Goal: Transaction & Acquisition: Purchase product/service

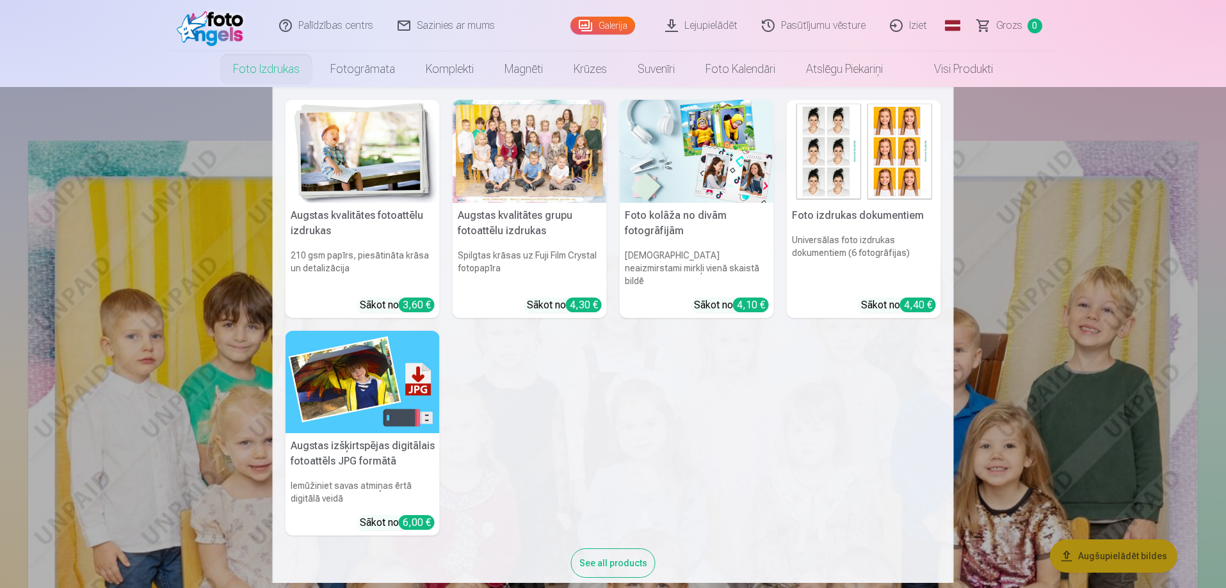
click at [609, 549] on div "See all products" at bounding box center [613, 563] width 85 height 29
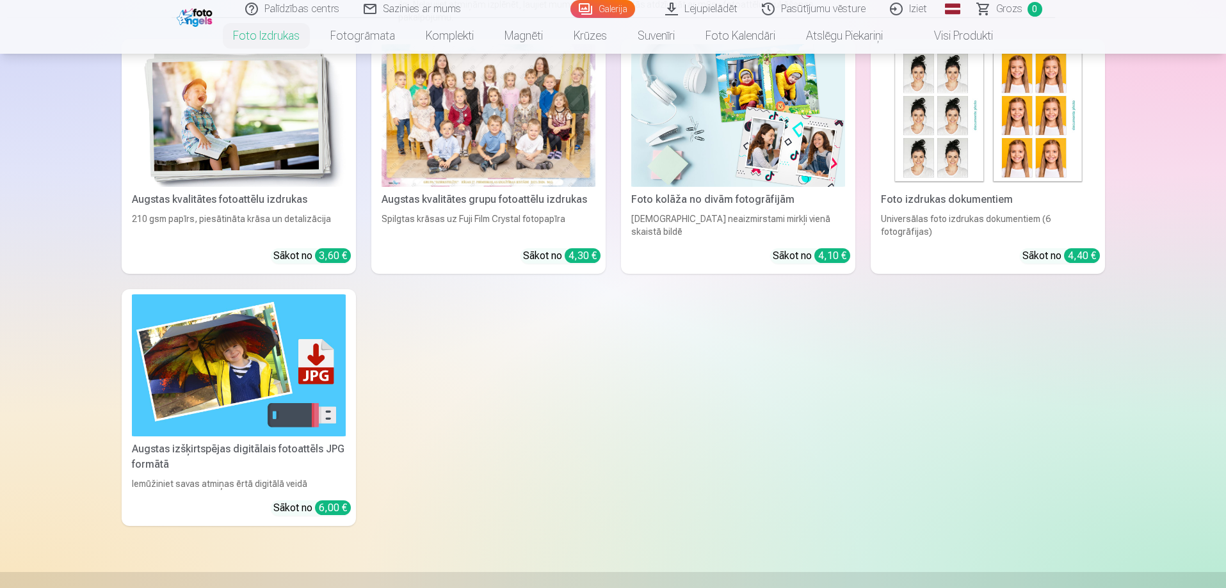
scroll to position [192, 0]
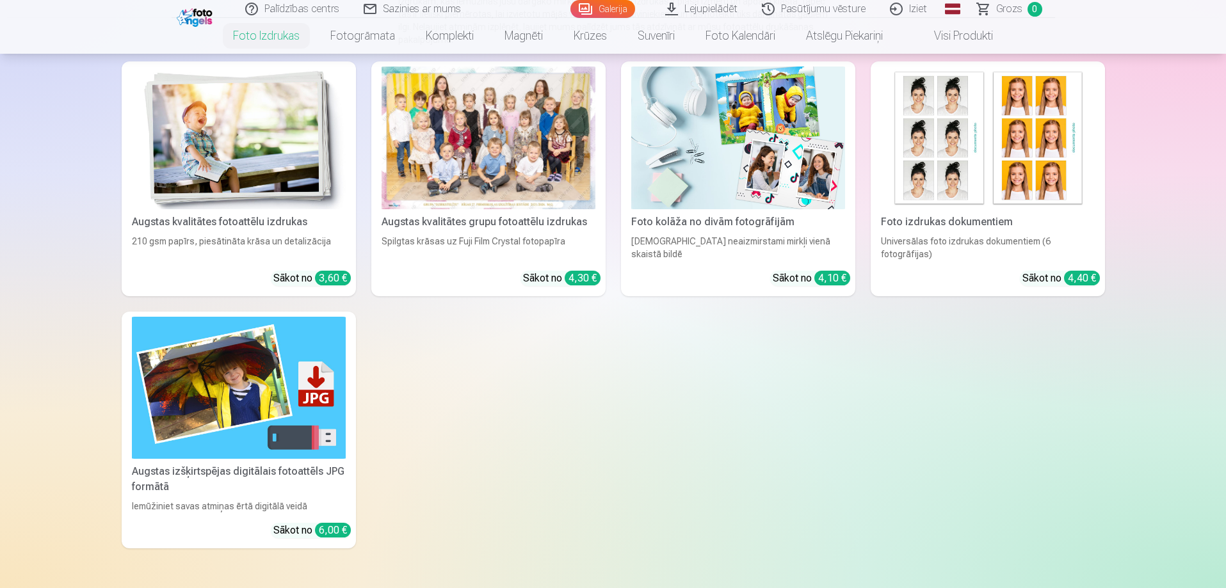
click at [218, 472] on div "Augstas izšķirtspējas digitālais fotoattēls JPG formātā" at bounding box center [239, 479] width 224 height 31
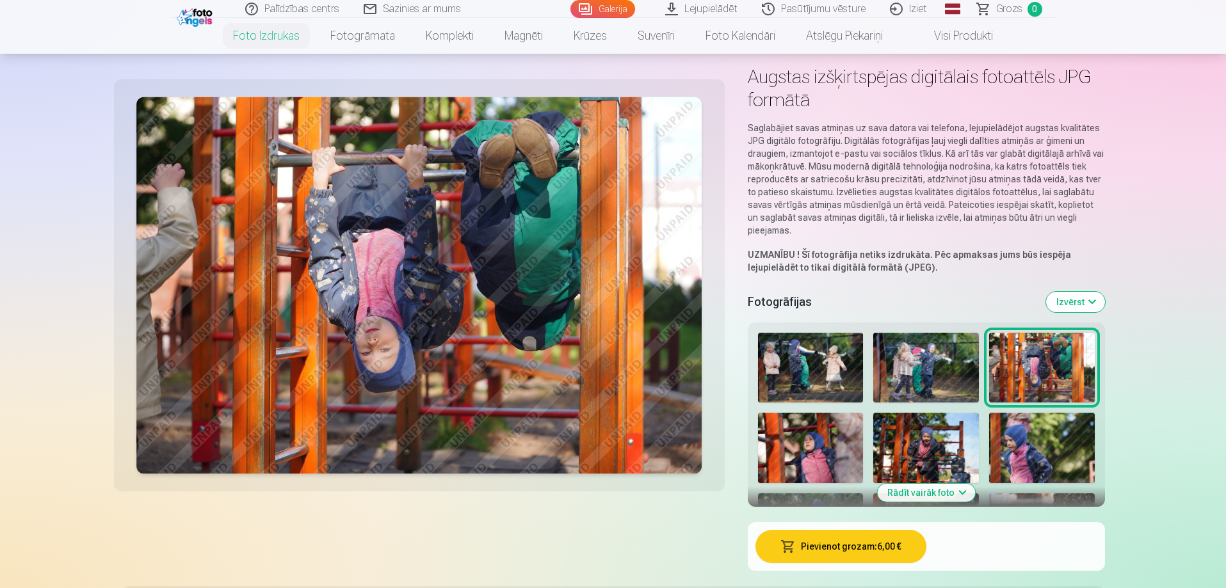
scroll to position [128, 0]
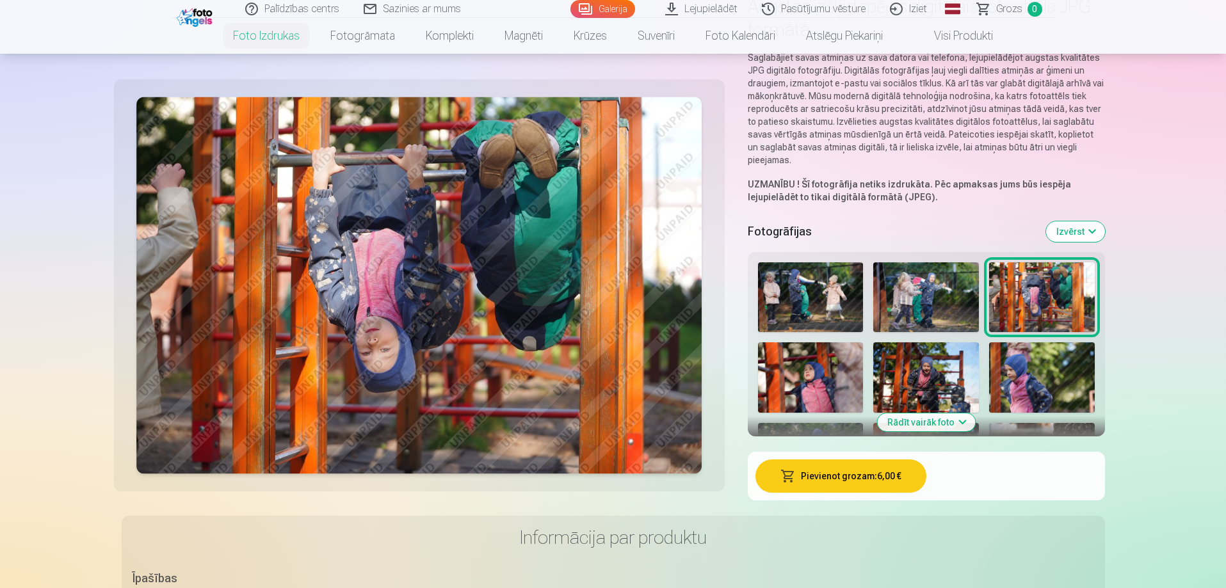
click at [820, 299] on img at bounding box center [811, 297] width 106 height 70
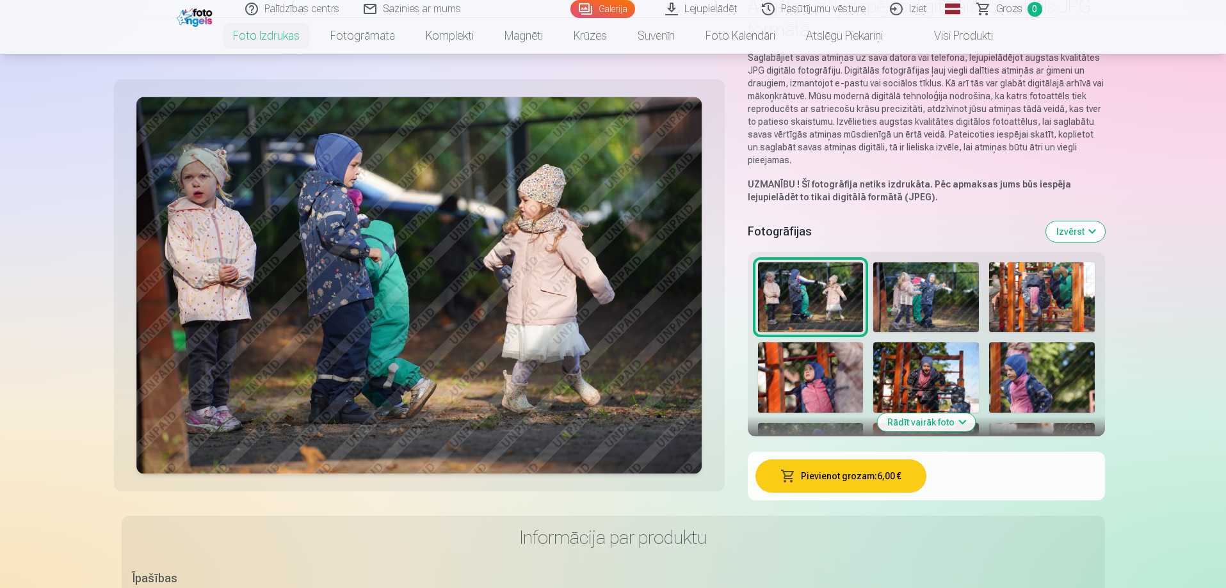
click at [895, 298] on img at bounding box center [926, 297] width 106 height 70
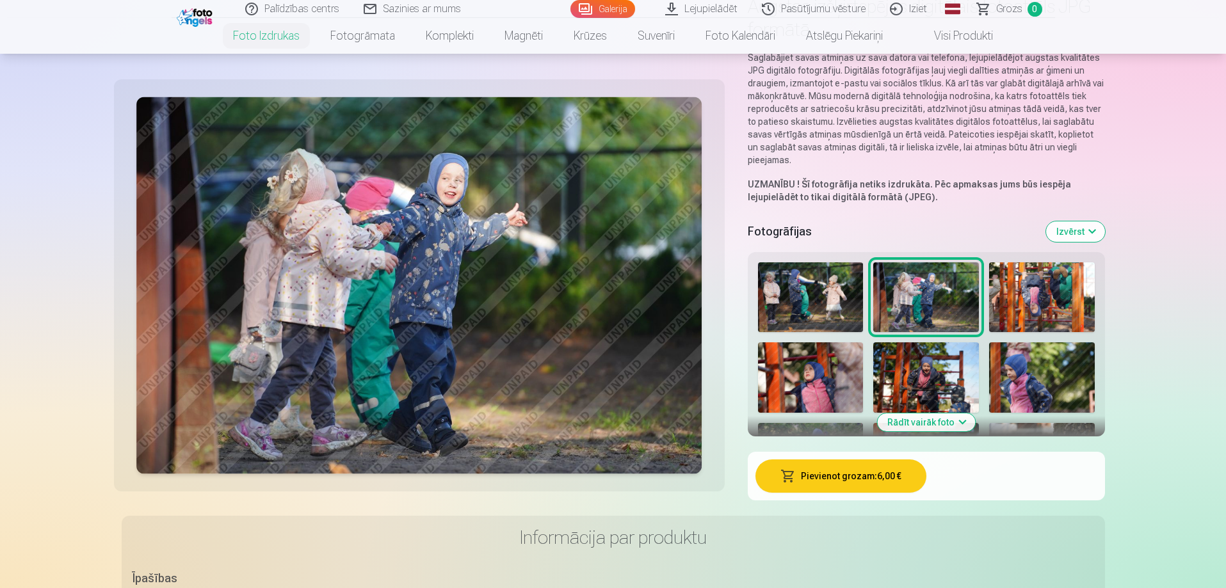
click at [1028, 305] on img at bounding box center [1042, 297] width 106 height 70
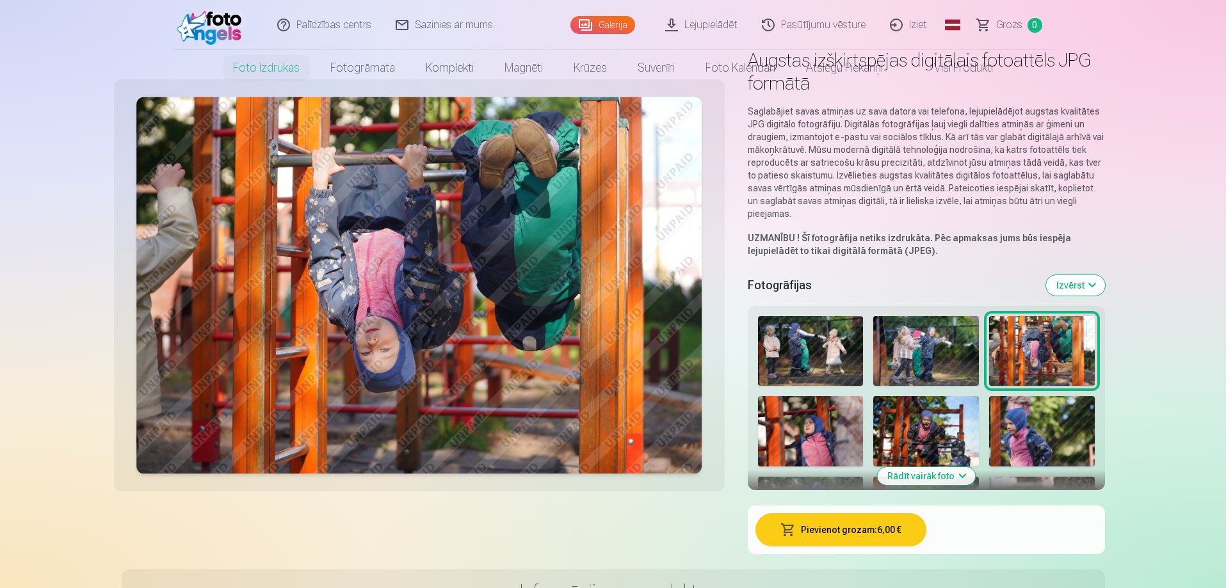
scroll to position [0, 0]
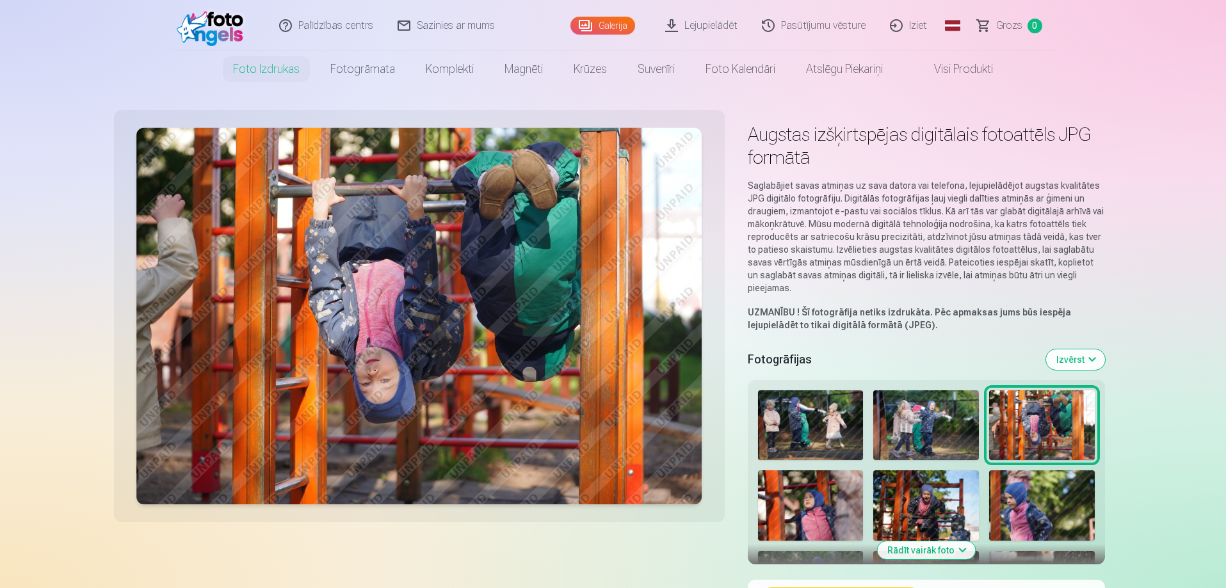
click at [960, 67] on link "Visi produkti" at bounding box center [953, 69] width 110 height 36
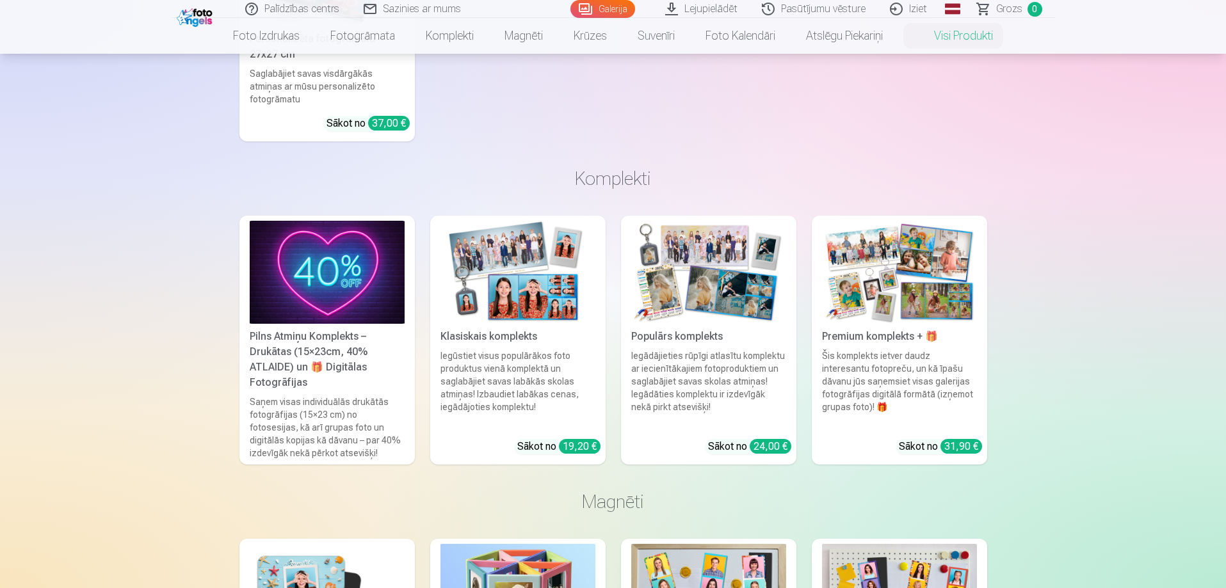
scroll to position [768, 0]
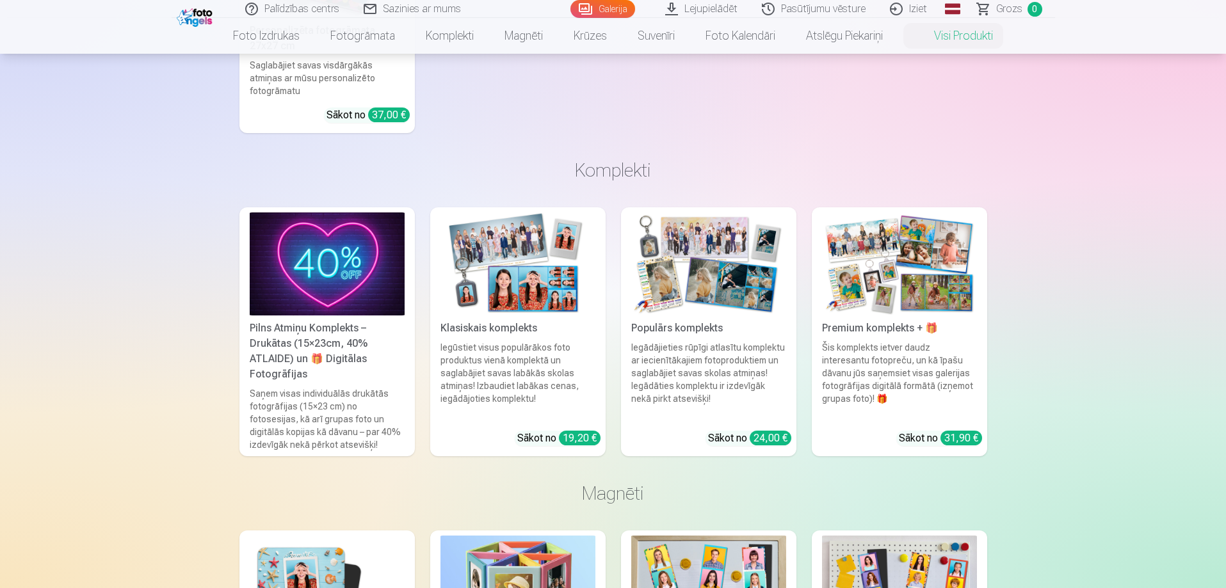
click at [291, 346] on div "Pilns Atmiņu Komplekts – Drukātas (15×23cm, 40% ATLAIDE) un 🎁 Digitālas Fotogrā…" at bounding box center [327, 351] width 165 height 61
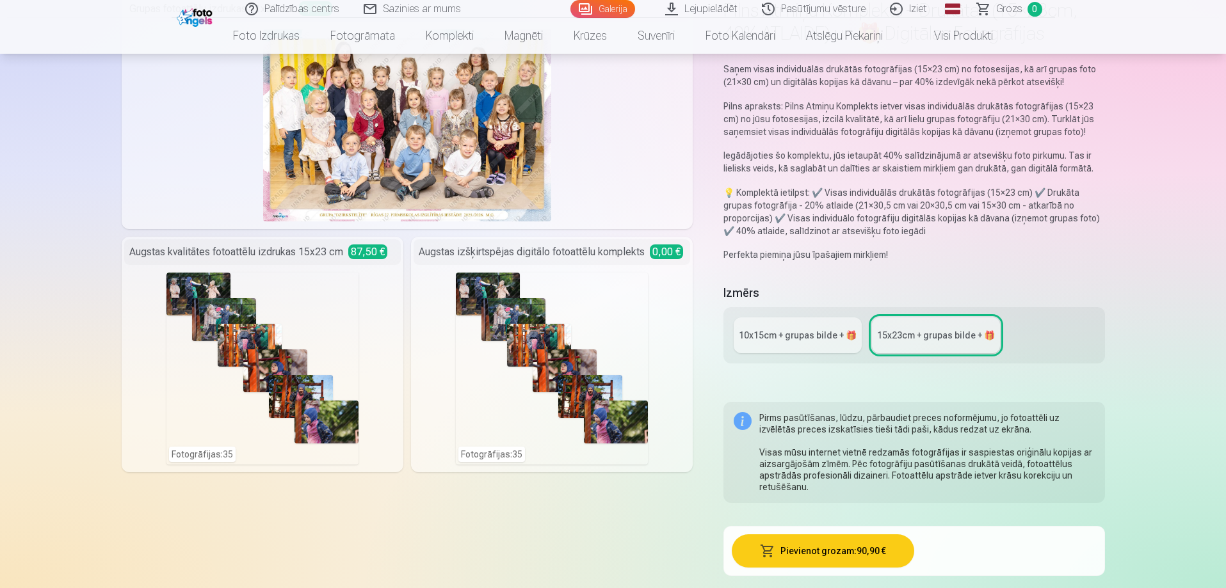
scroll to position [128, 0]
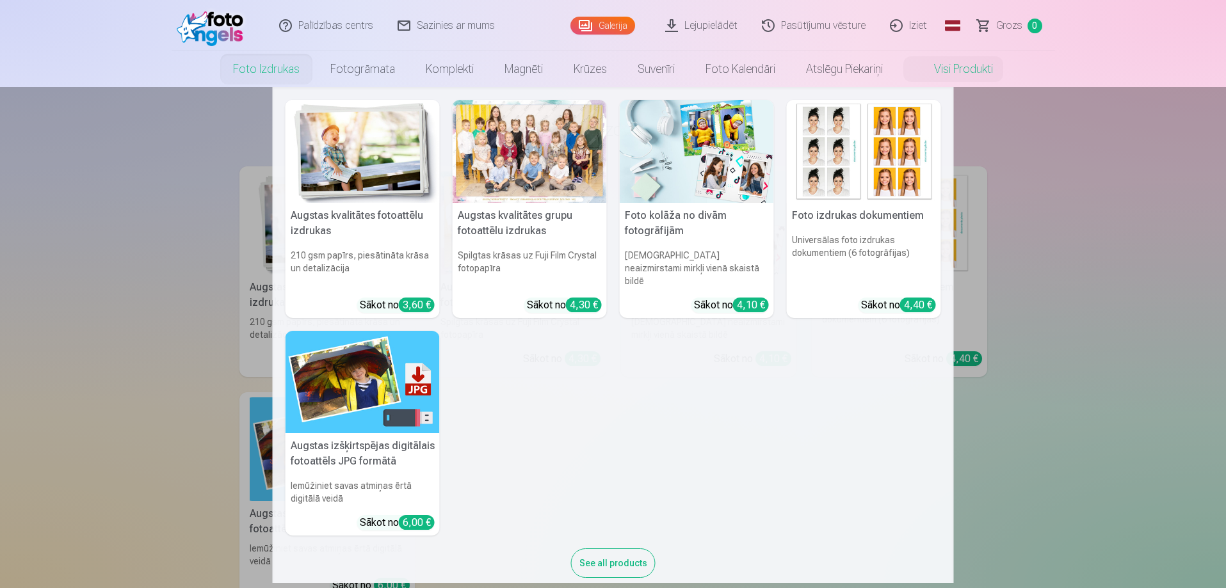
click at [281, 60] on link "Foto izdrukas" at bounding box center [266, 69] width 97 height 36
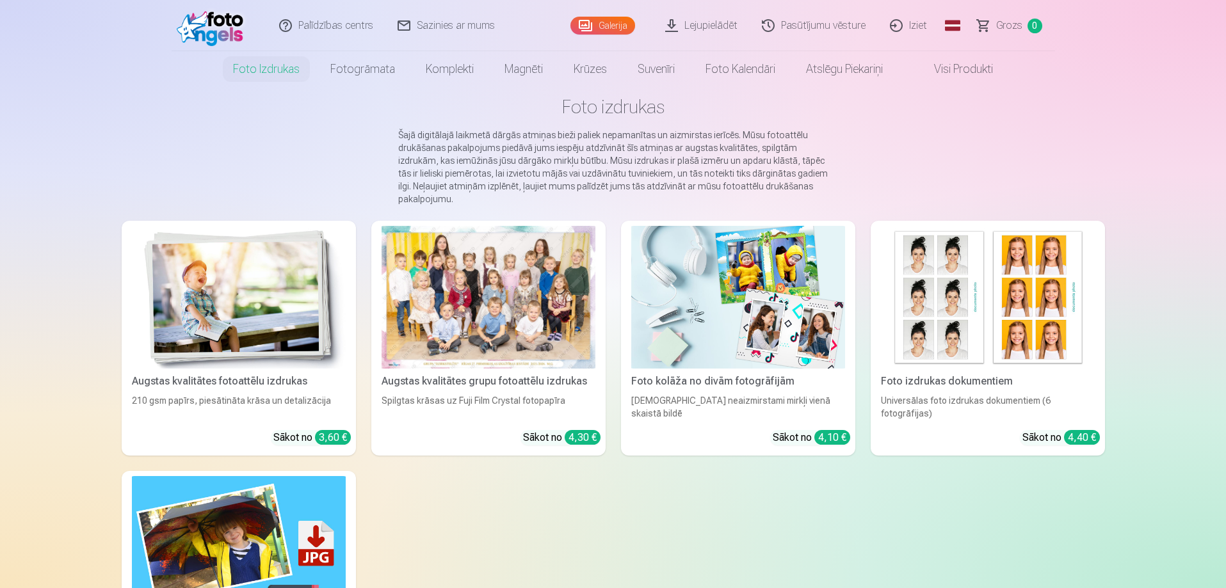
scroll to position [64, 0]
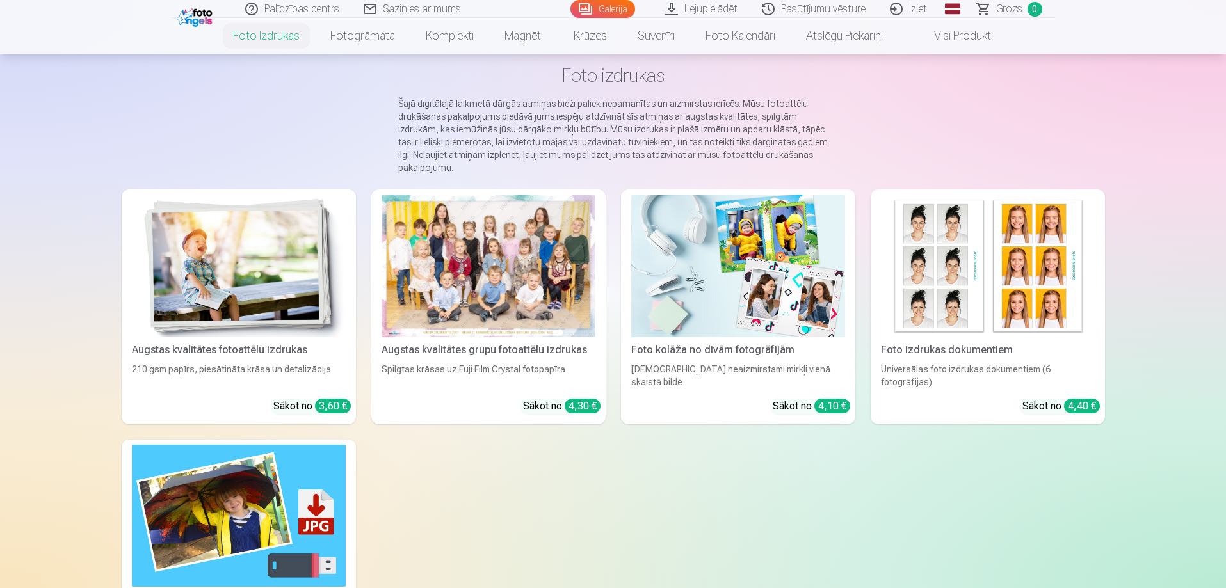
click at [441, 292] on div at bounding box center [489, 266] width 214 height 143
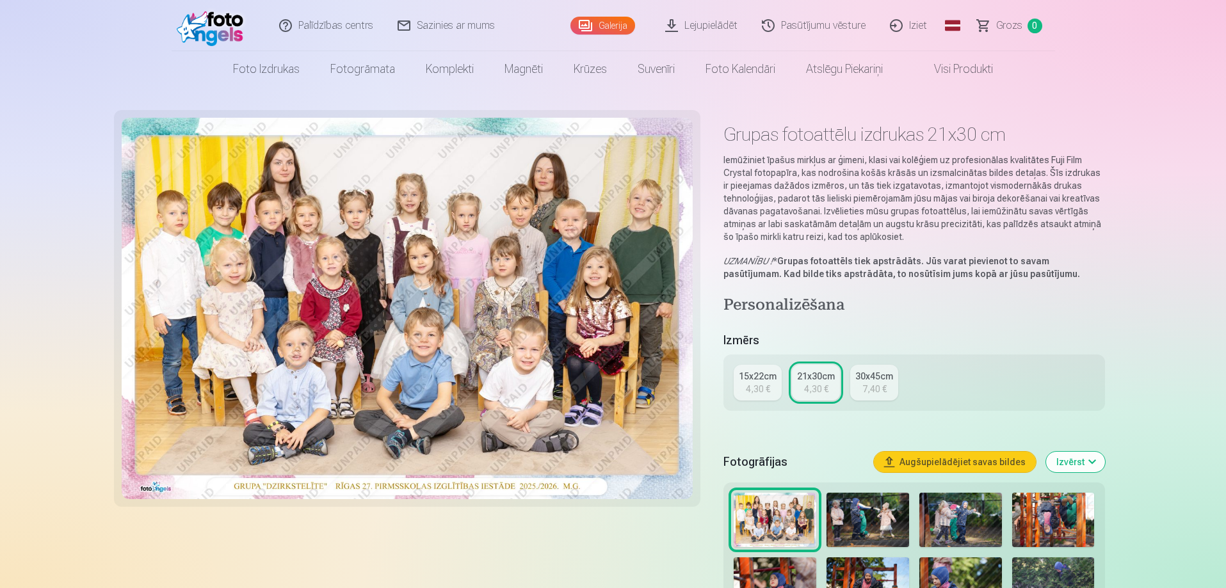
click at [746, 388] on div "4,30 €" at bounding box center [758, 389] width 24 height 13
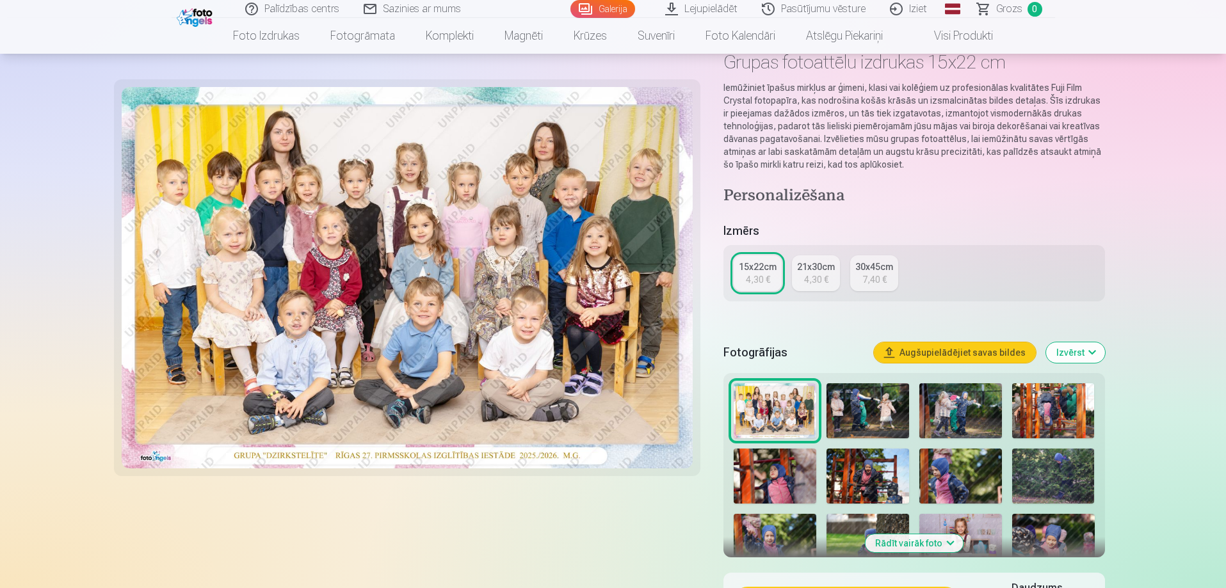
scroll to position [64, 0]
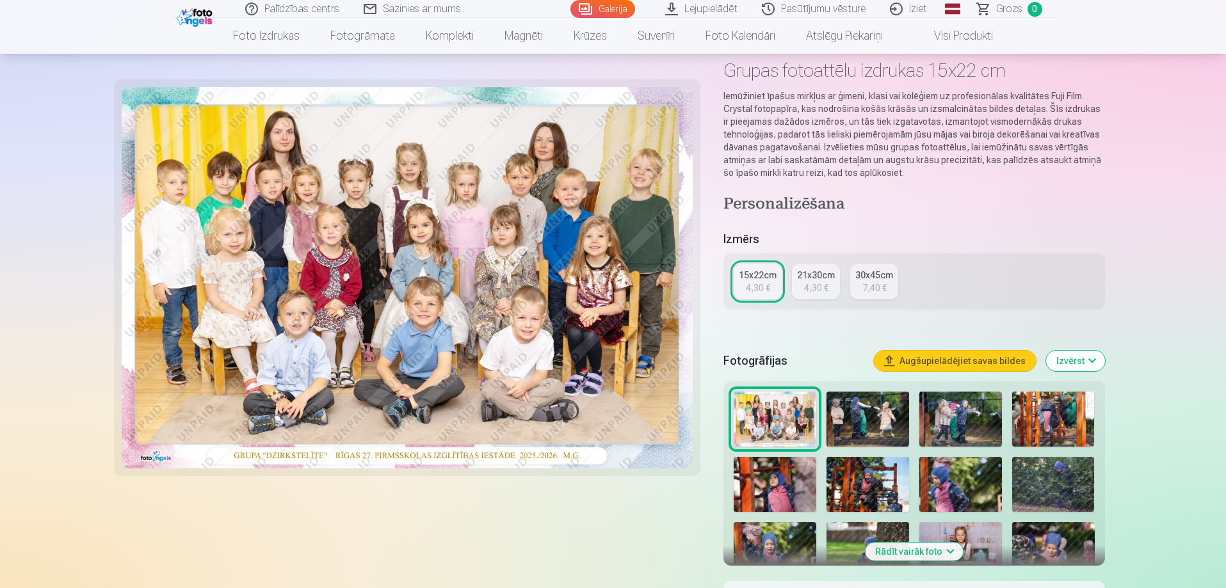
click at [809, 282] on div "4,30 €" at bounding box center [816, 288] width 24 height 13
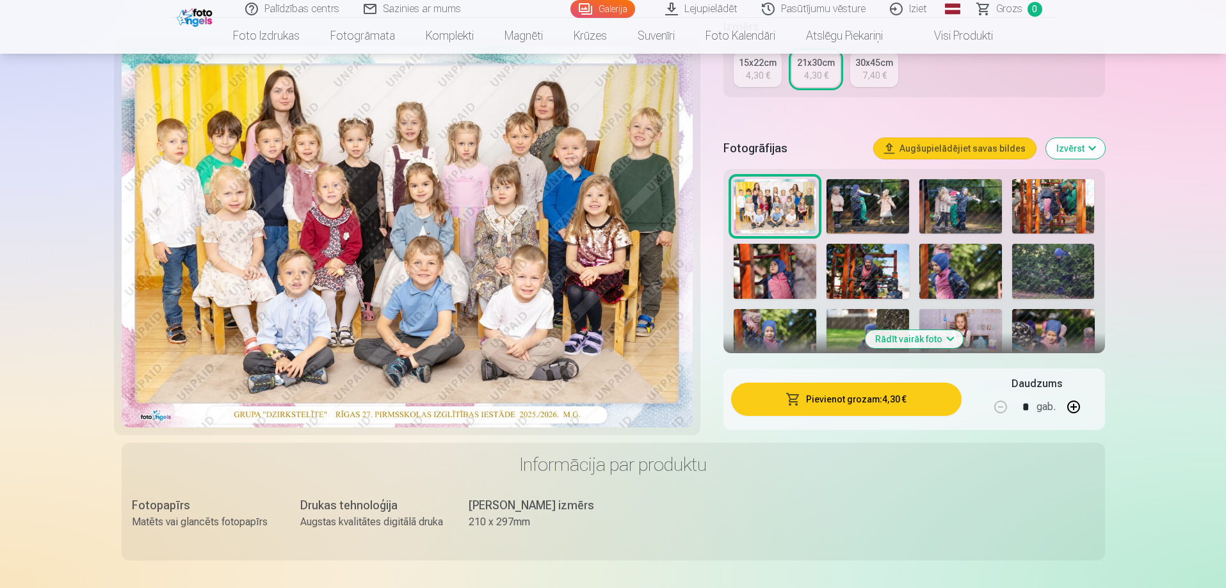
scroll to position [320, 0]
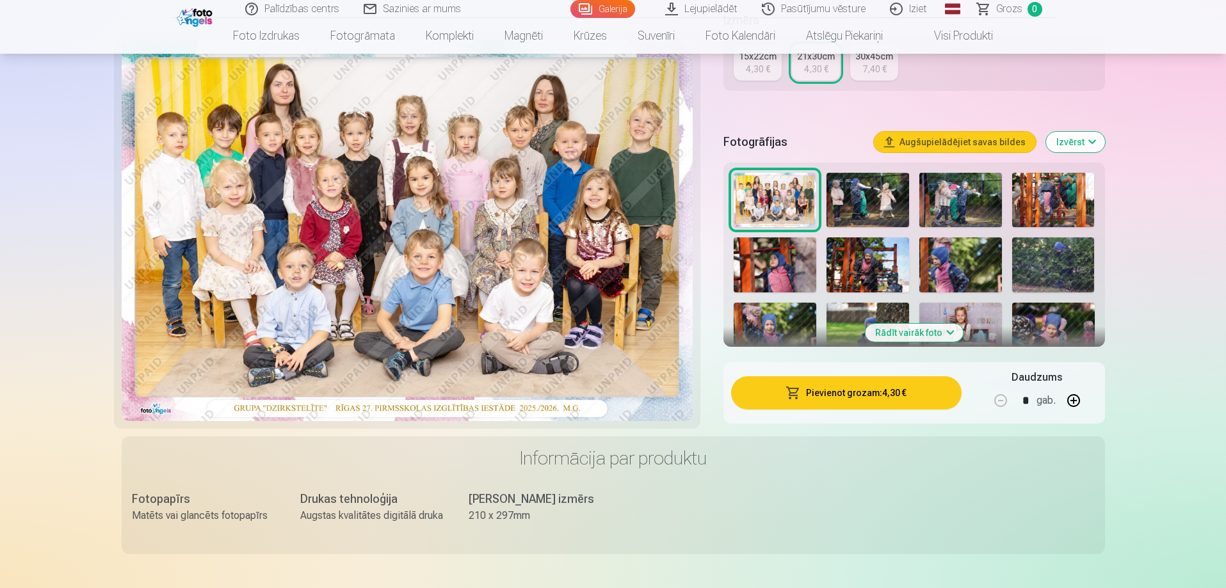
click at [825, 394] on button "Pievienot grozam : 4,30 €" at bounding box center [846, 392] width 230 height 33
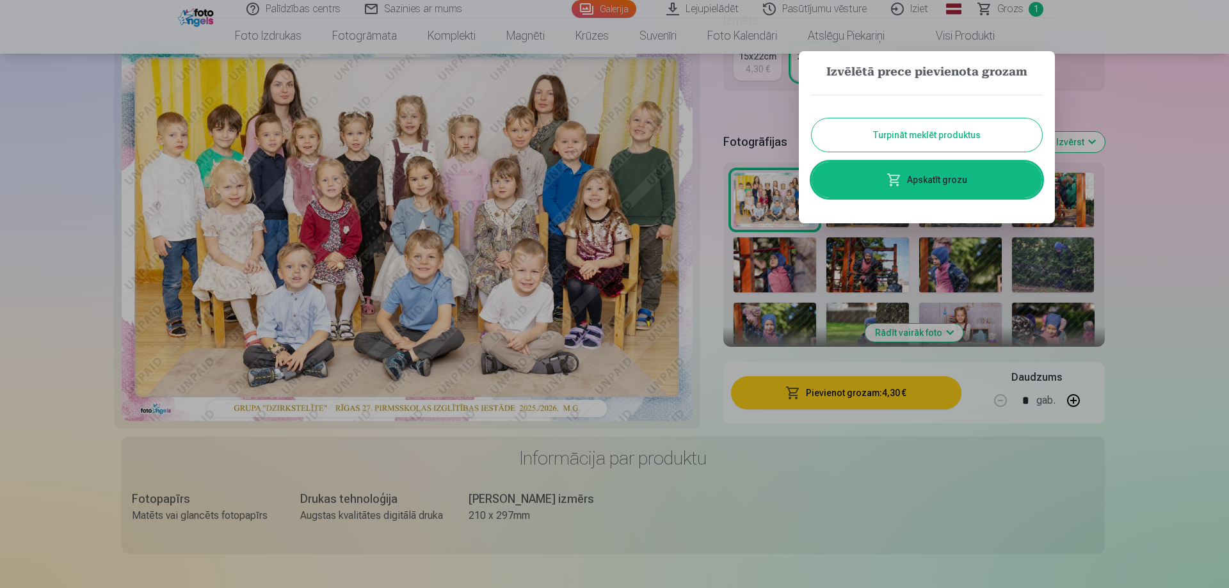
click at [927, 129] on button "Turpināt meklēt produktus" at bounding box center [927, 134] width 230 height 33
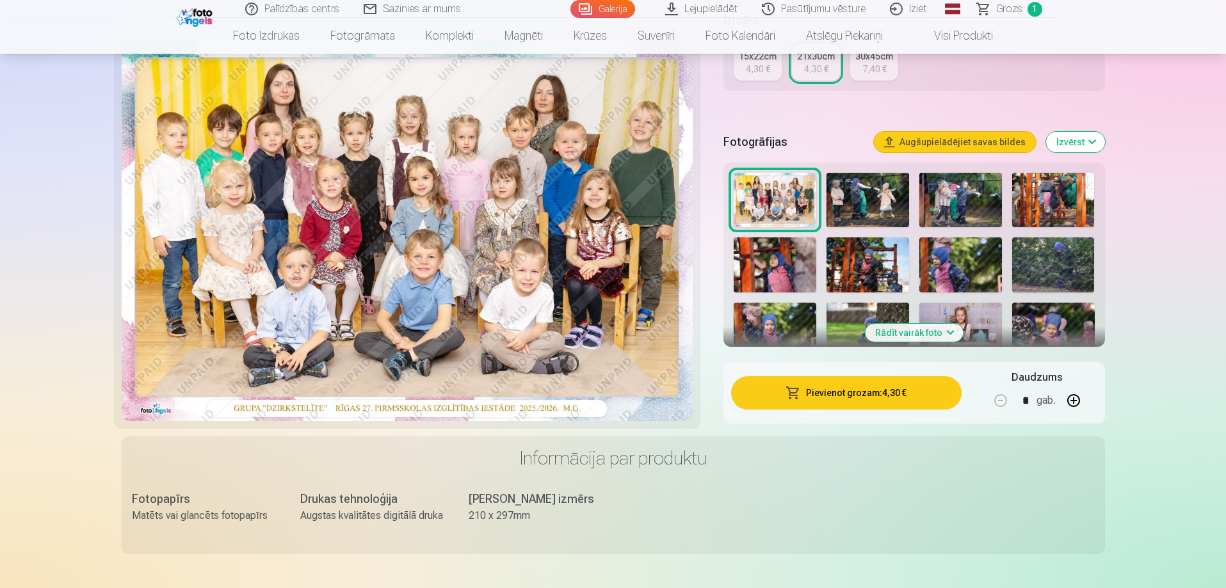
click at [859, 188] on img at bounding box center [868, 200] width 83 height 55
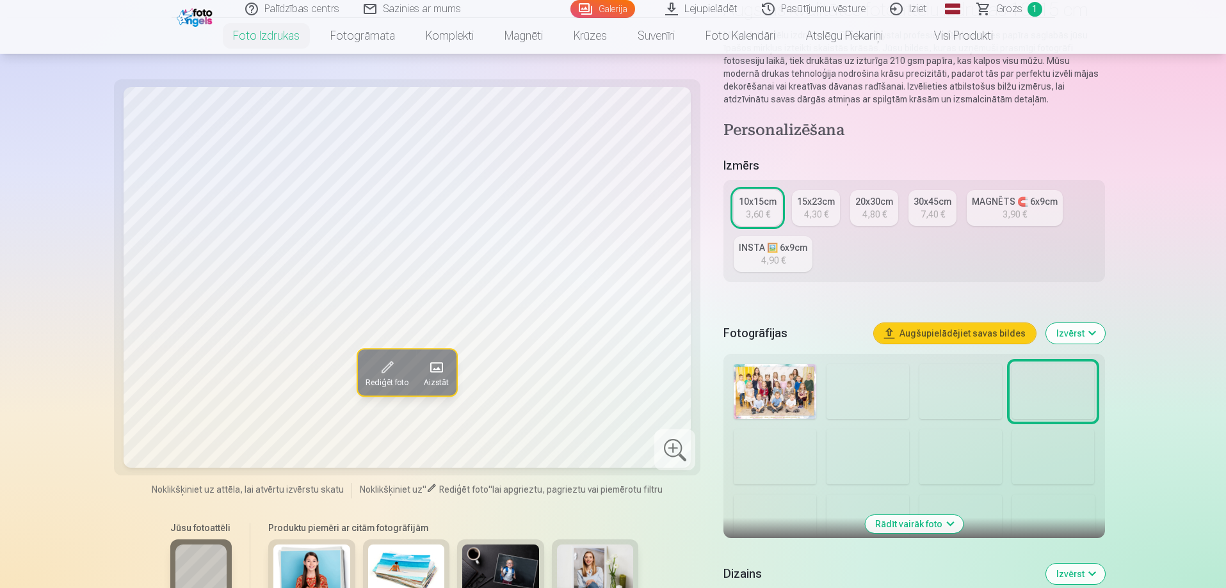
scroll to position [128, 0]
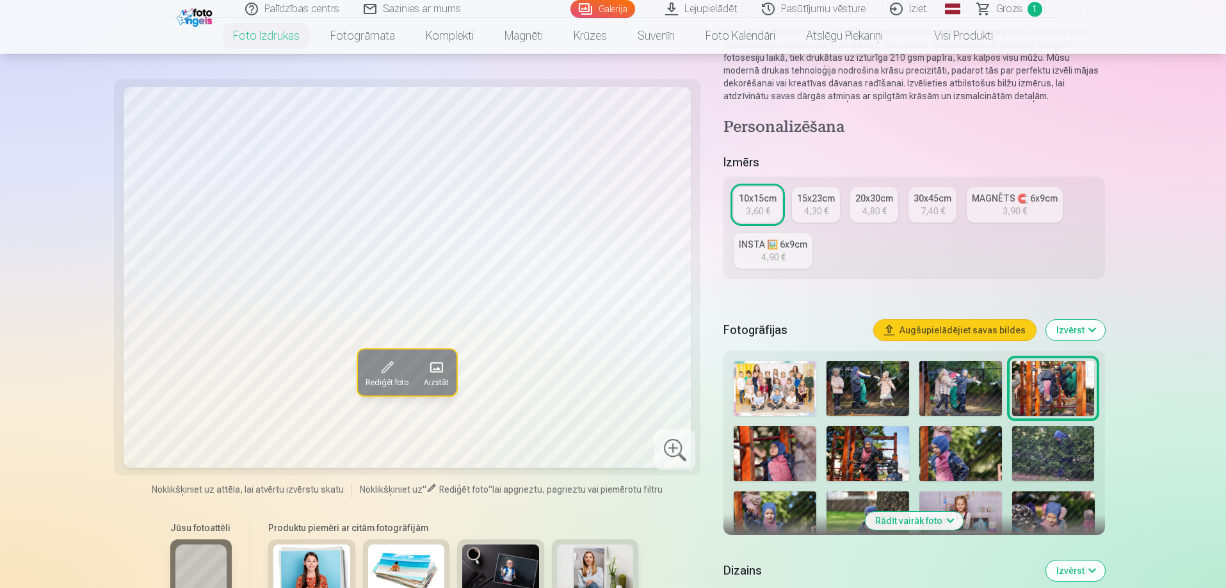
click at [860, 396] on img at bounding box center [868, 388] width 83 height 55
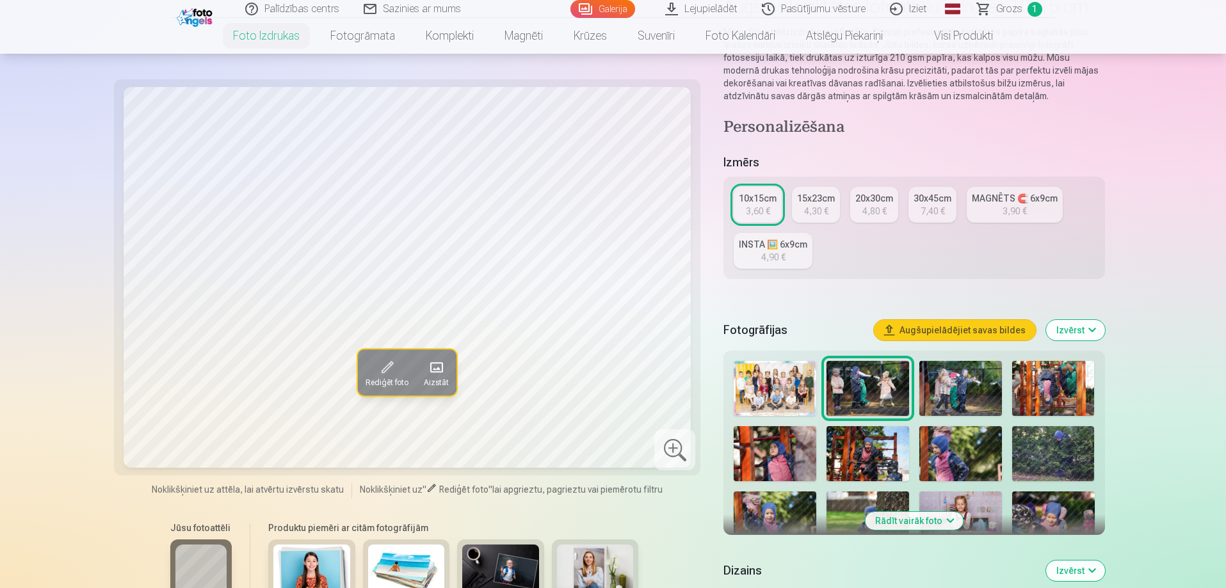
click at [956, 385] on img at bounding box center [960, 388] width 83 height 55
click at [1024, 375] on img at bounding box center [1053, 388] width 83 height 55
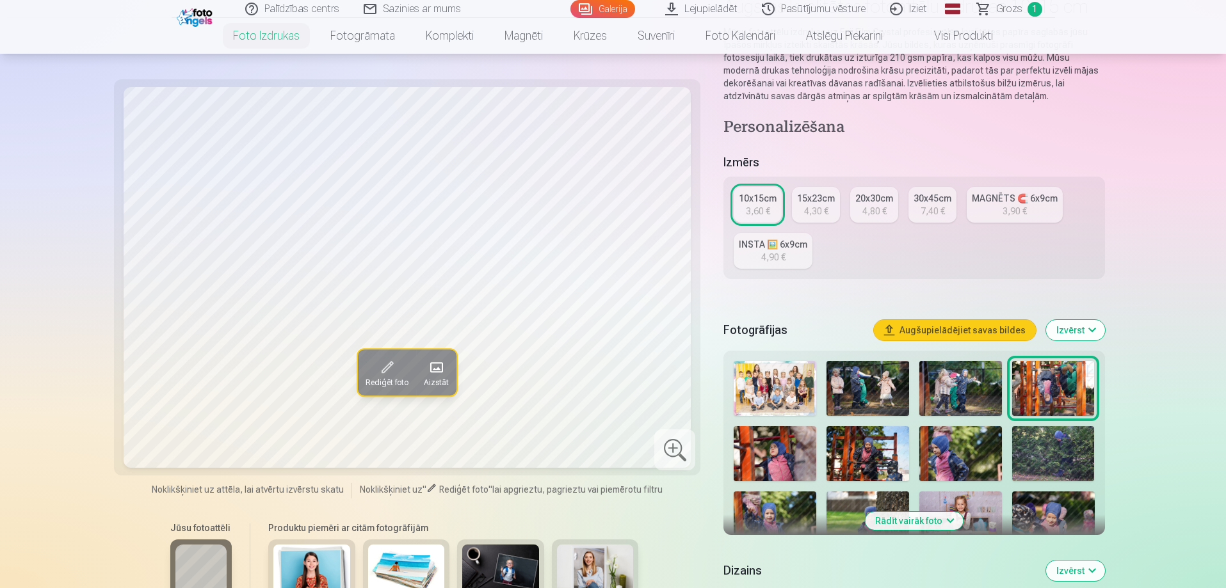
scroll to position [192, 0]
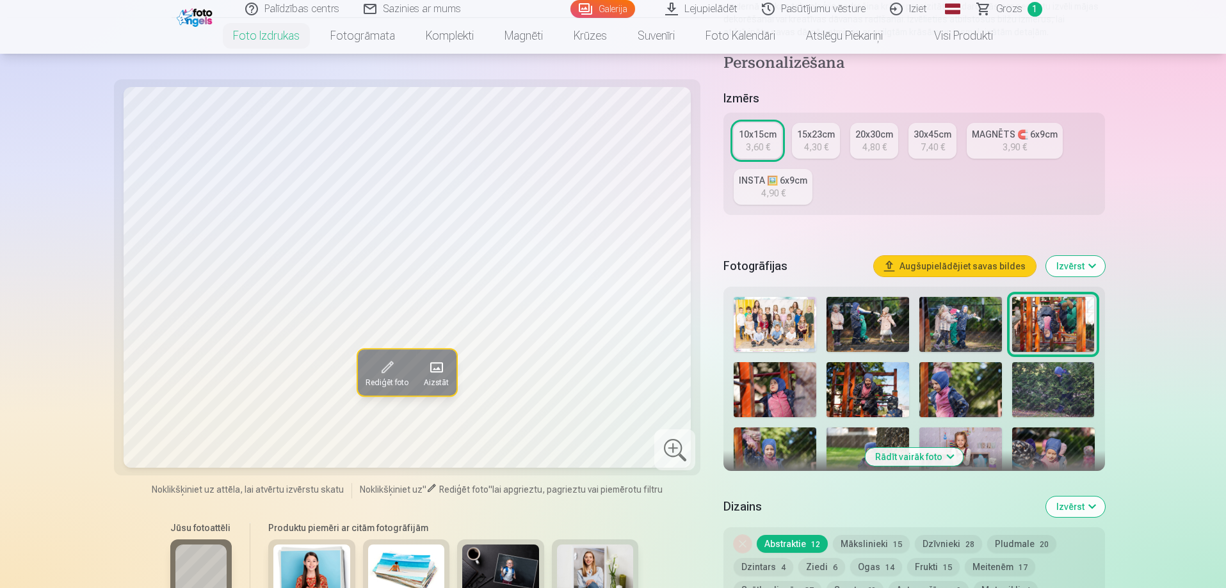
click at [779, 391] on img at bounding box center [775, 389] width 83 height 55
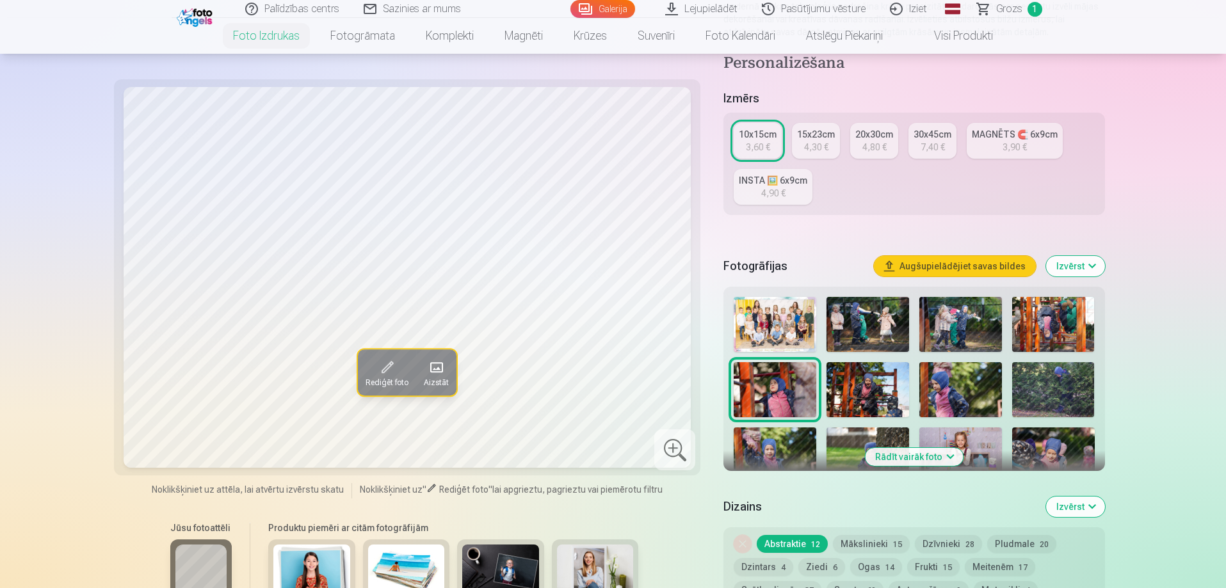
click at [870, 369] on img at bounding box center [868, 389] width 83 height 55
click at [940, 380] on img at bounding box center [960, 389] width 83 height 55
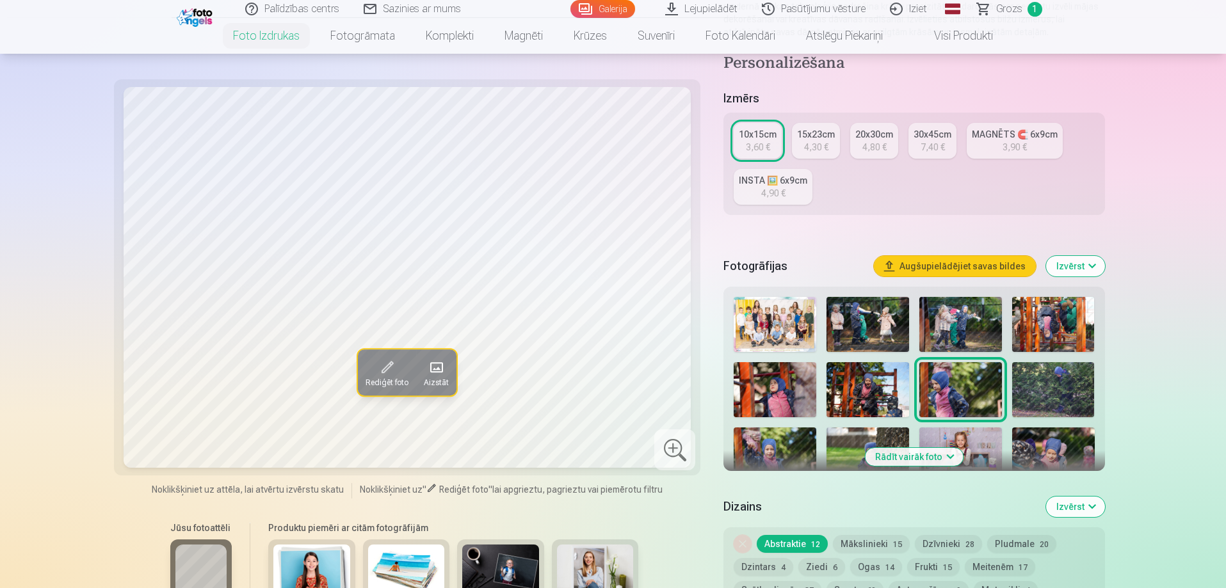
click at [1053, 381] on img at bounding box center [1053, 389] width 83 height 55
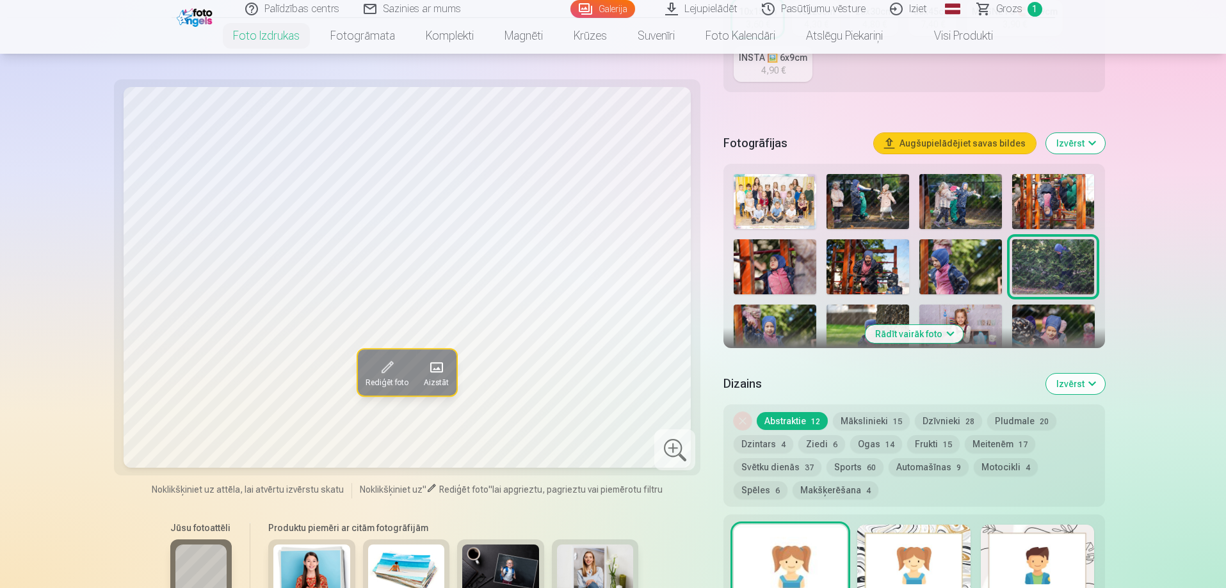
scroll to position [320, 0]
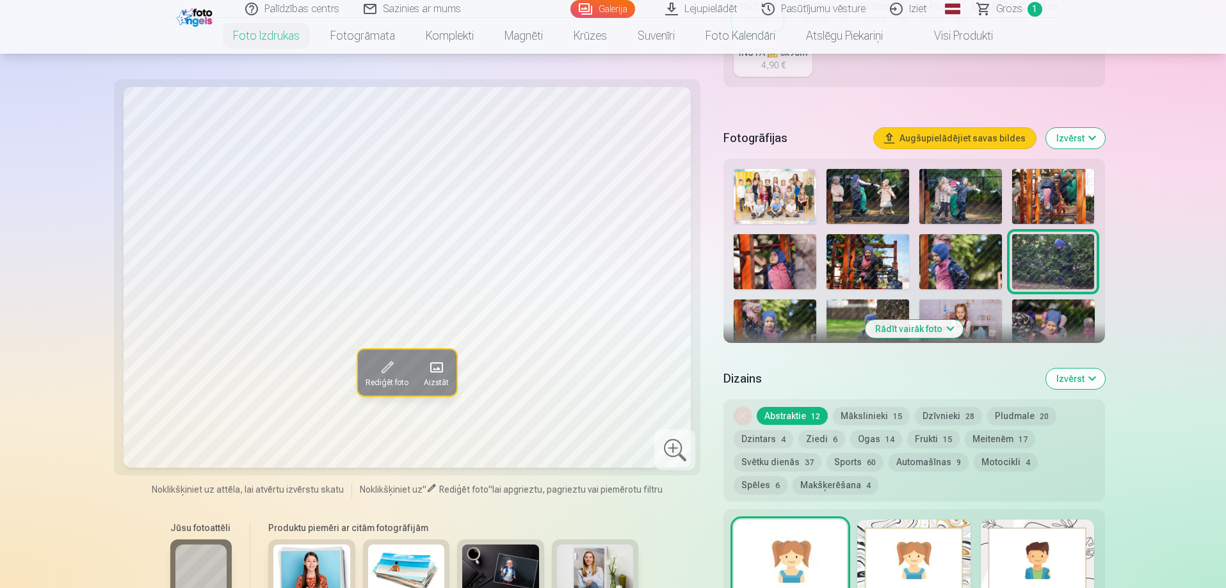
click at [931, 327] on button "Rādīt vairāk foto" at bounding box center [914, 329] width 98 height 18
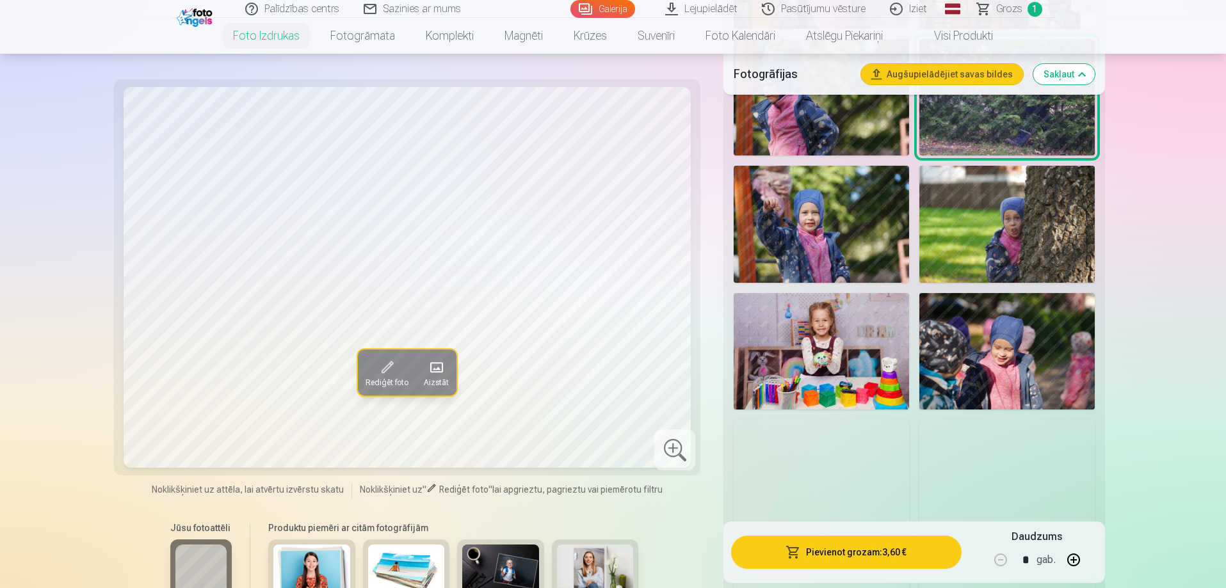
scroll to position [832, 0]
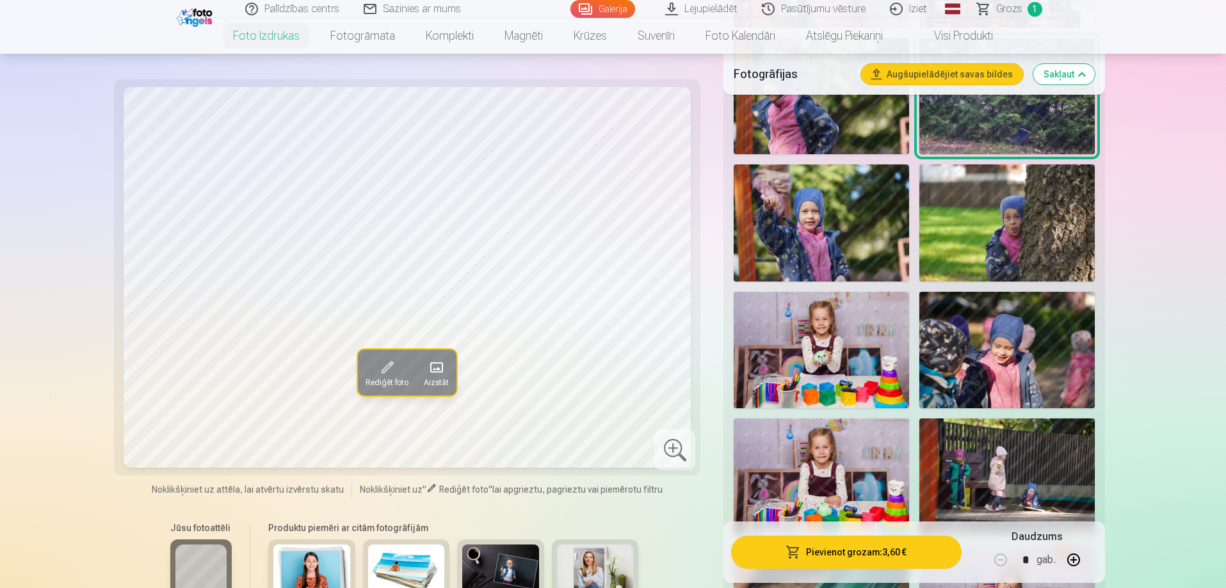
click at [843, 335] on img at bounding box center [821, 350] width 175 height 117
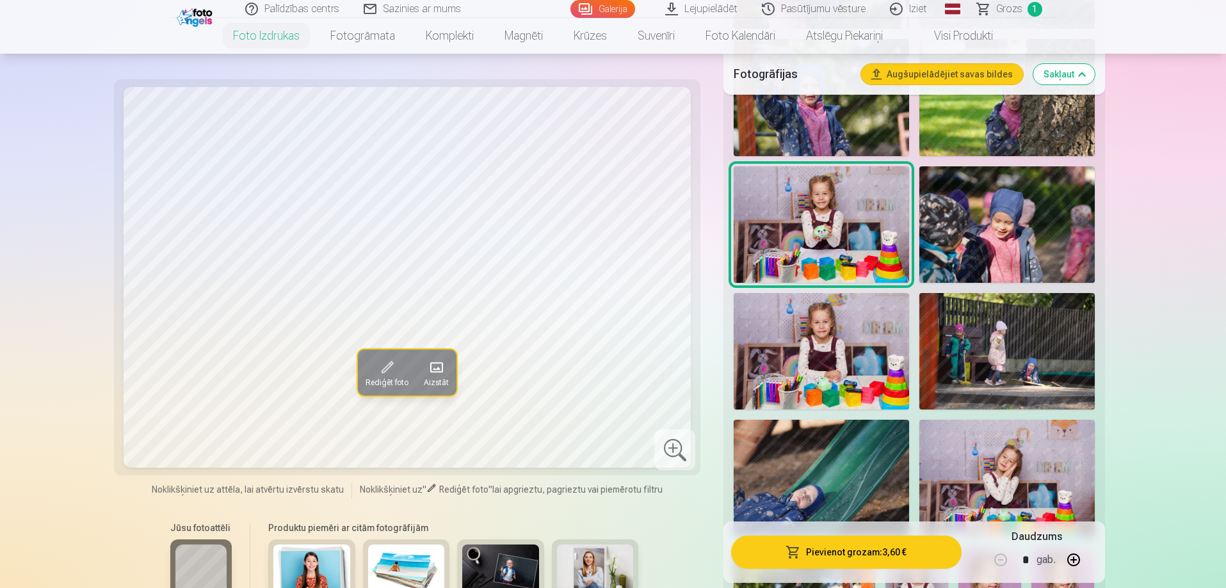
scroll to position [960, 0]
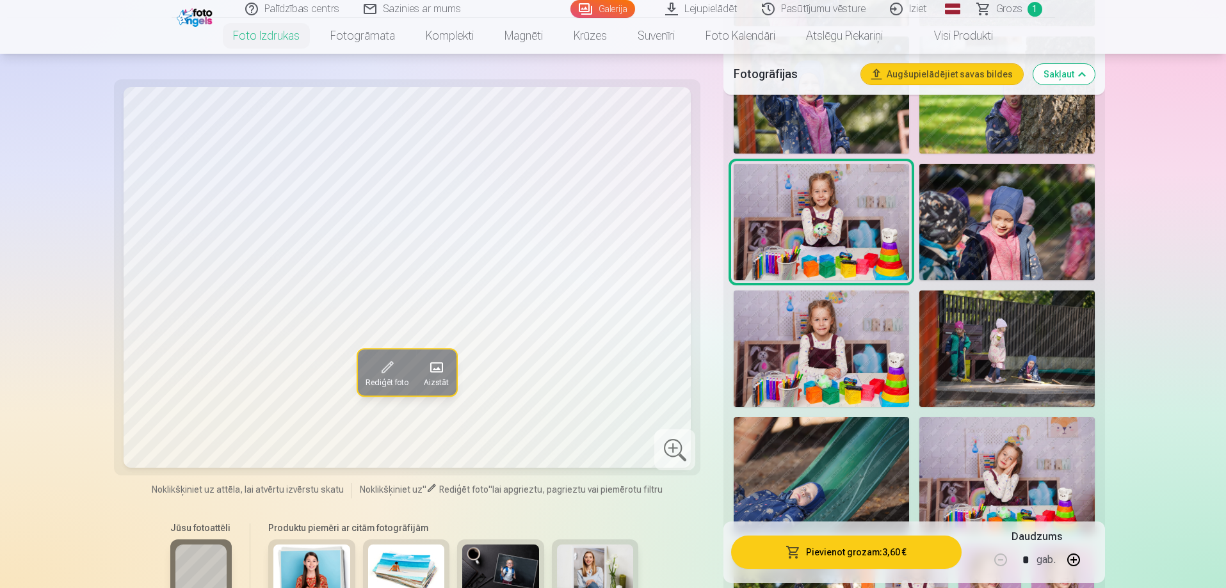
click at [823, 350] on img at bounding box center [821, 349] width 175 height 117
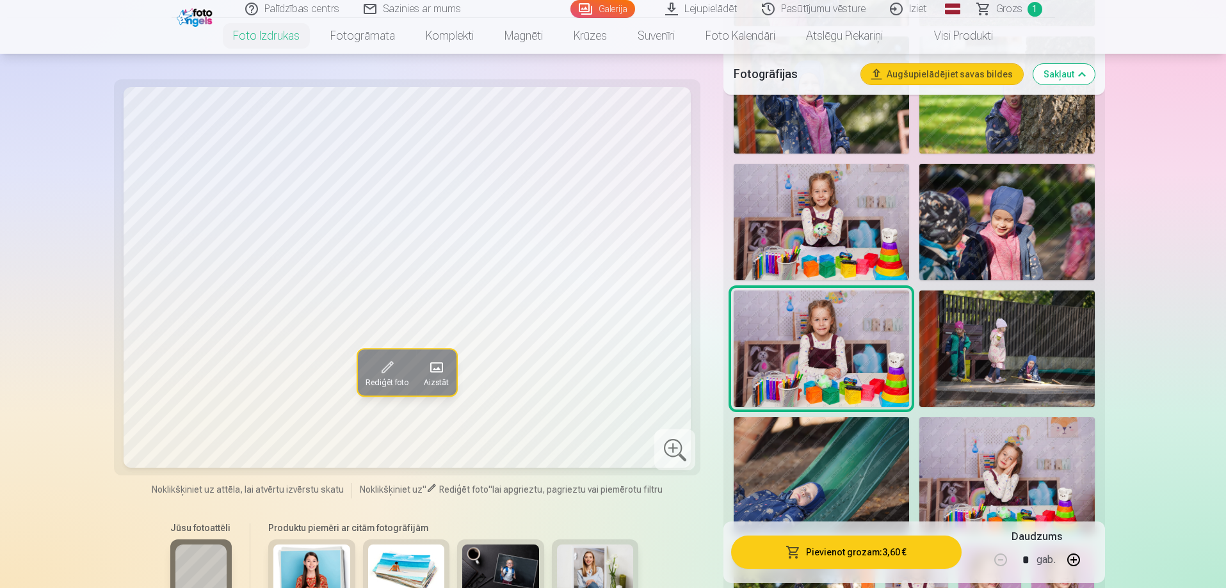
click at [816, 238] on img at bounding box center [821, 222] width 175 height 117
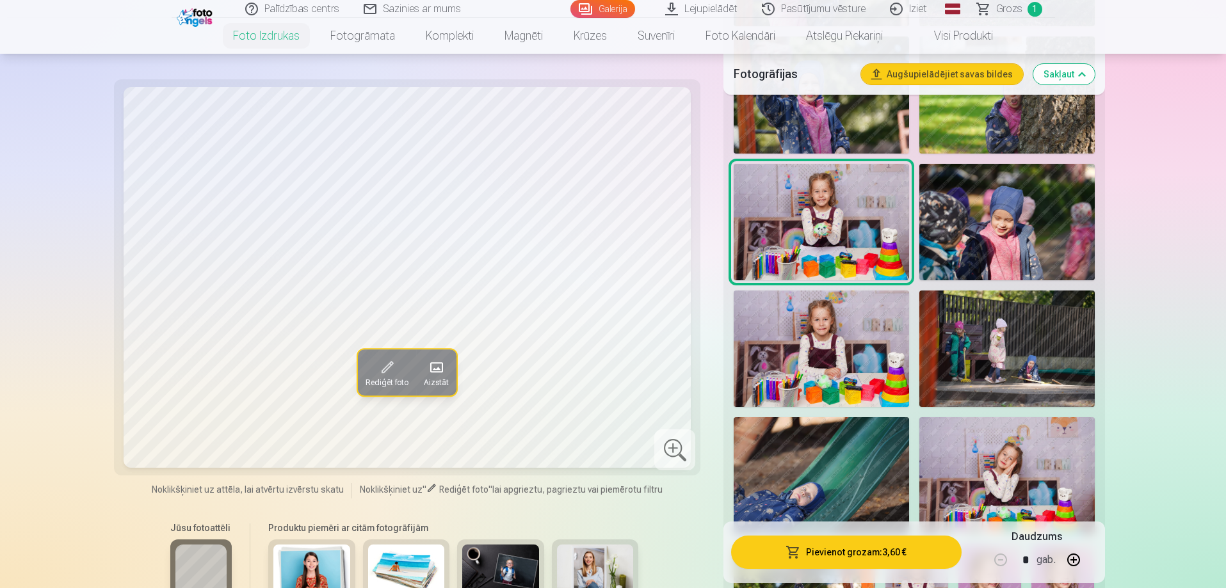
click at [814, 344] on img at bounding box center [821, 349] width 175 height 117
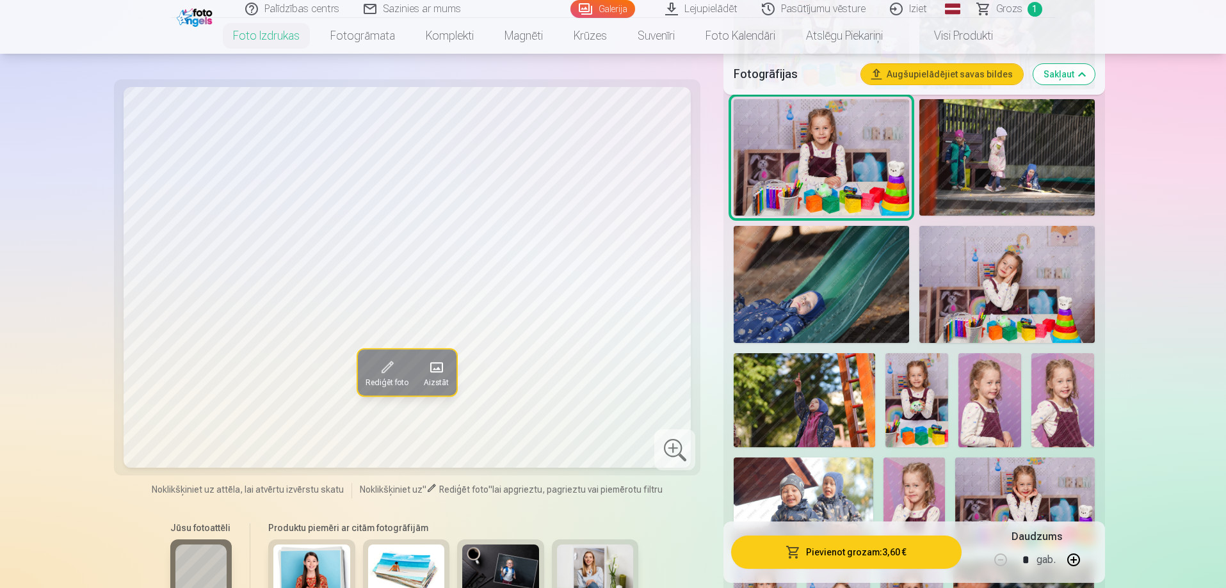
scroll to position [1152, 0]
click at [841, 295] on img at bounding box center [821, 283] width 175 height 117
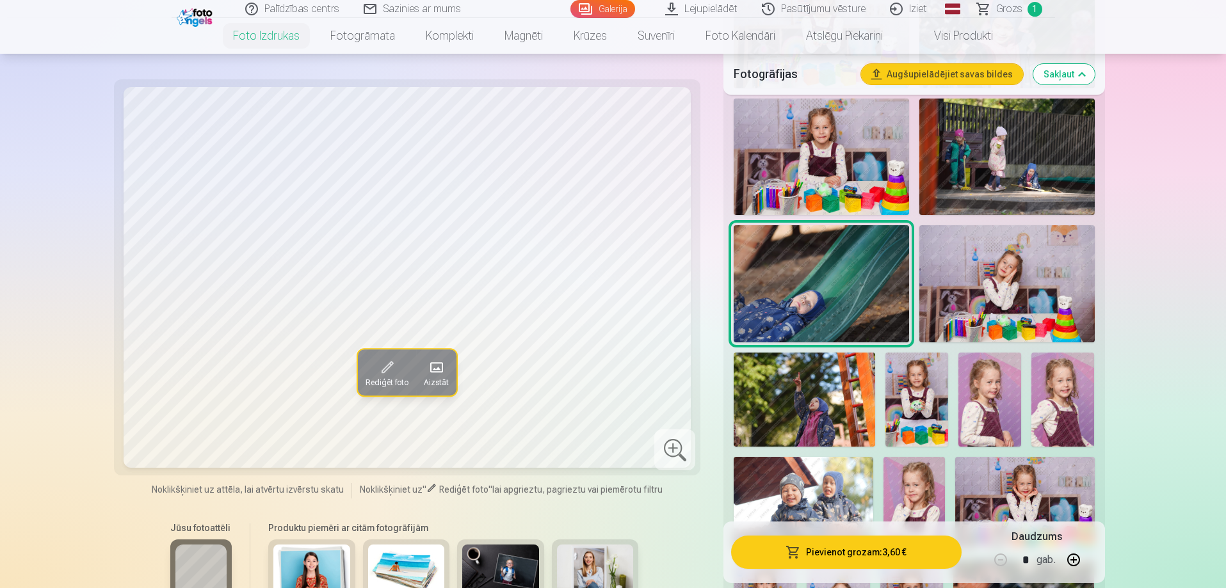
click at [998, 284] on img at bounding box center [1006, 283] width 175 height 117
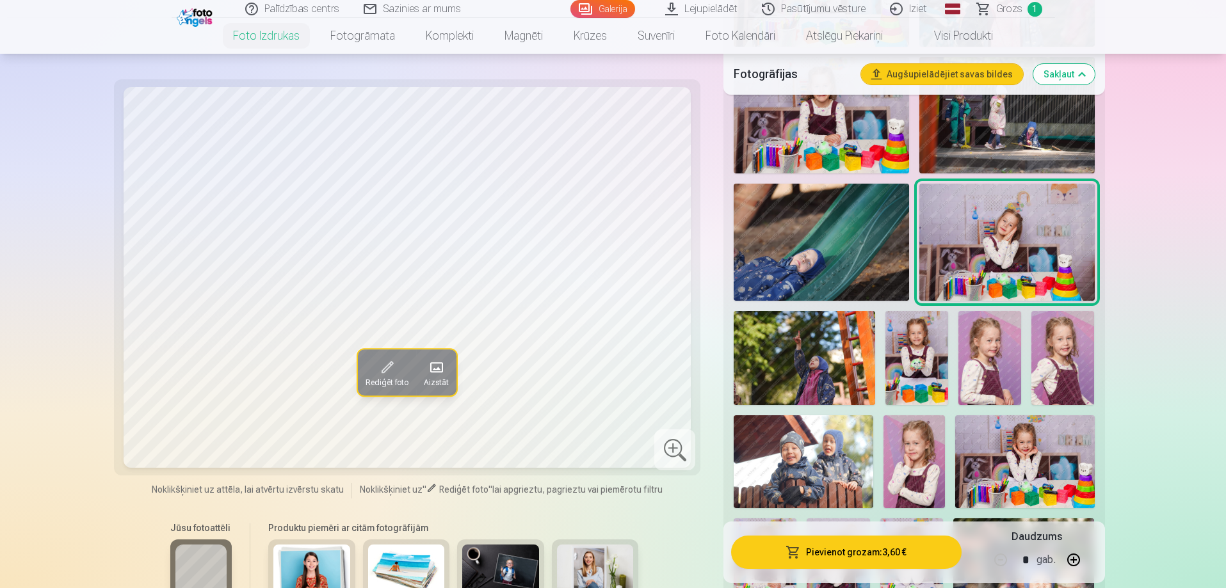
scroll to position [1216, 0]
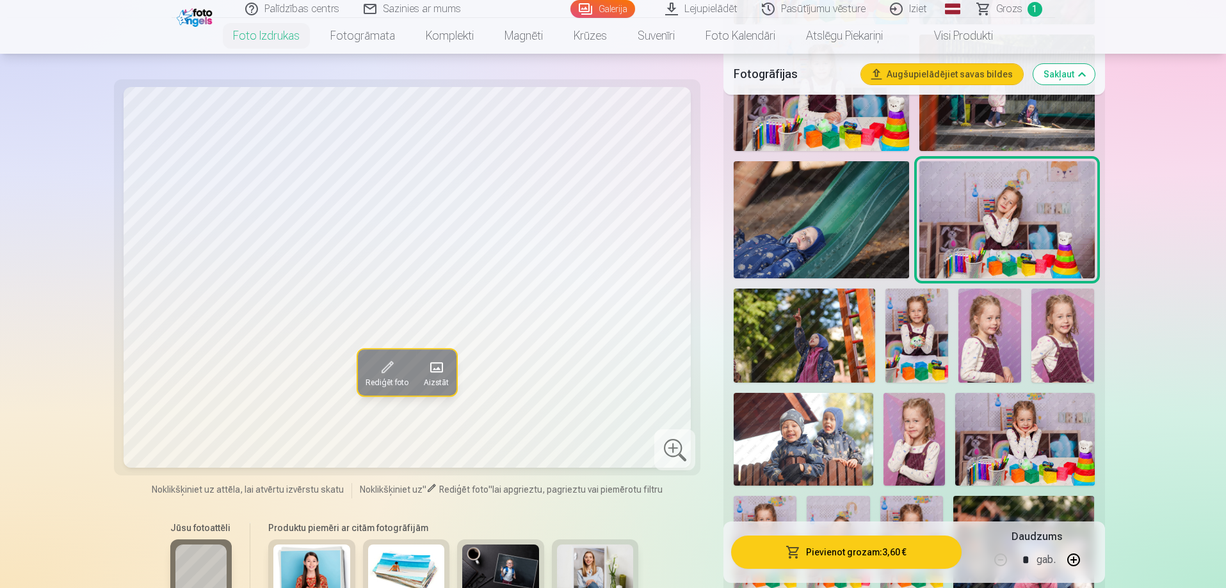
click at [933, 327] on img at bounding box center [916, 336] width 63 height 94
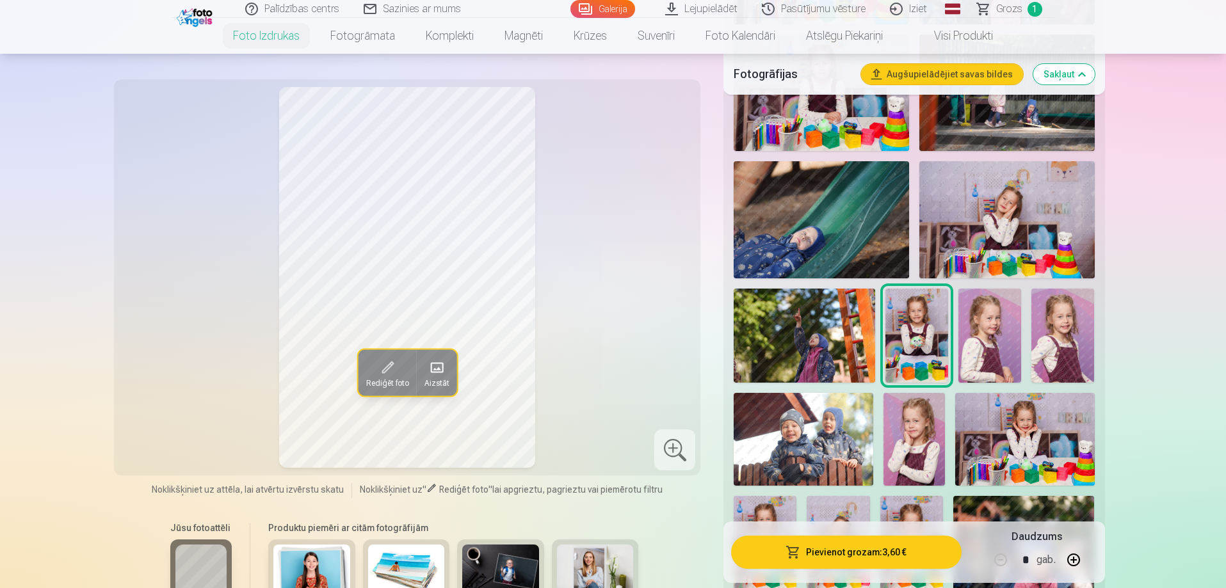
click at [812, 321] on img at bounding box center [804, 336] width 141 height 94
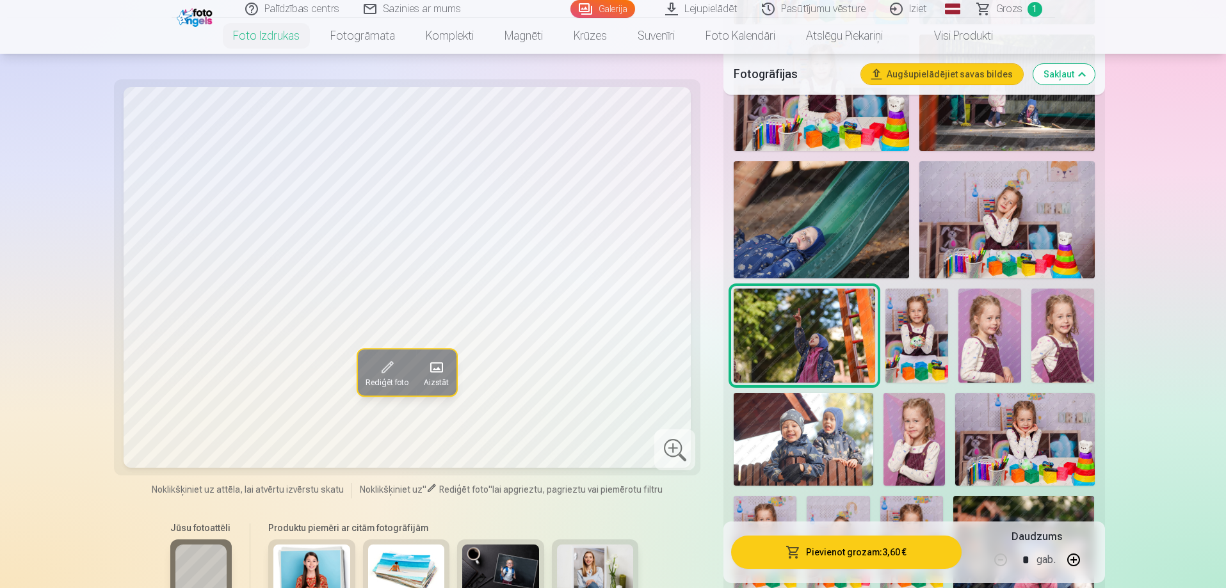
click at [979, 335] on img at bounding box center [989, 336] width 63 height 94
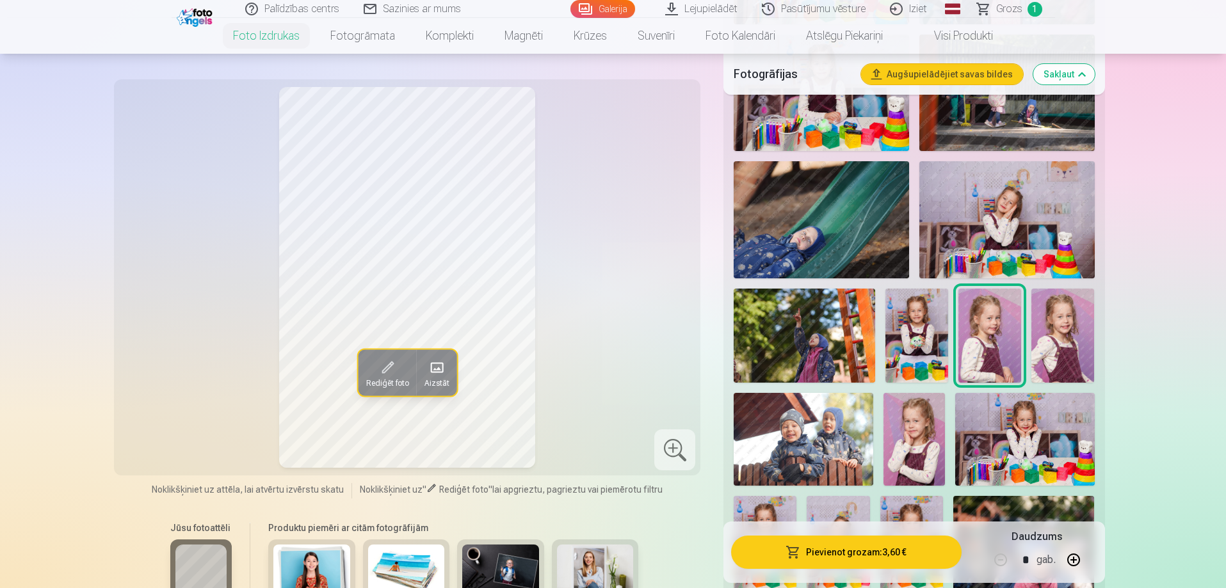
click at [1048, 346] on img at bounding box center [1062, 336] width 63 height 94
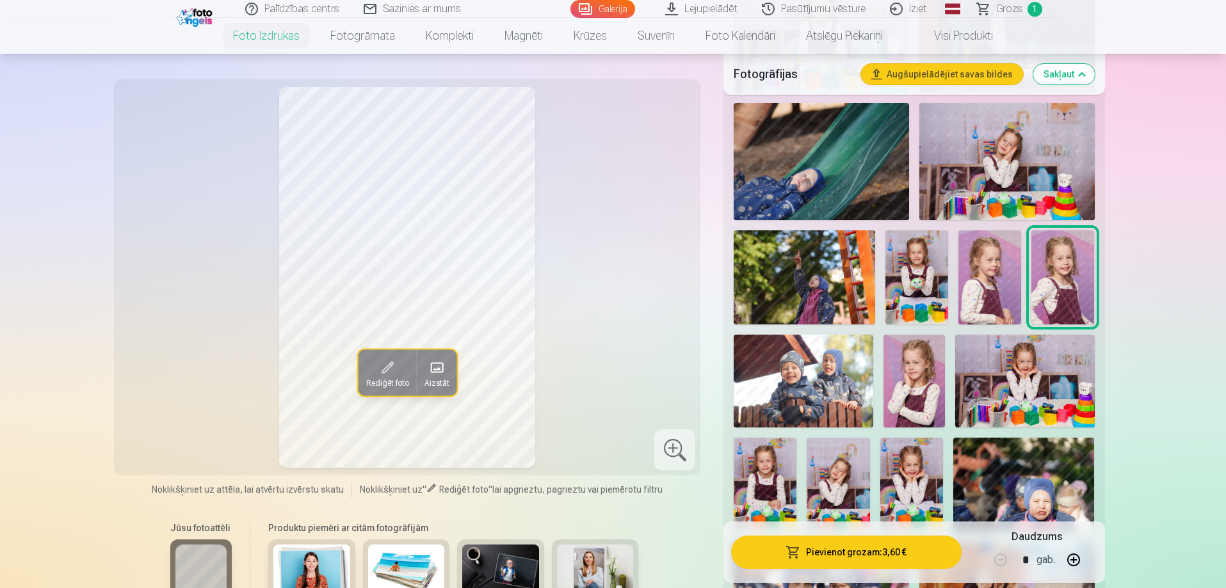
scroll to position [1345, 0]
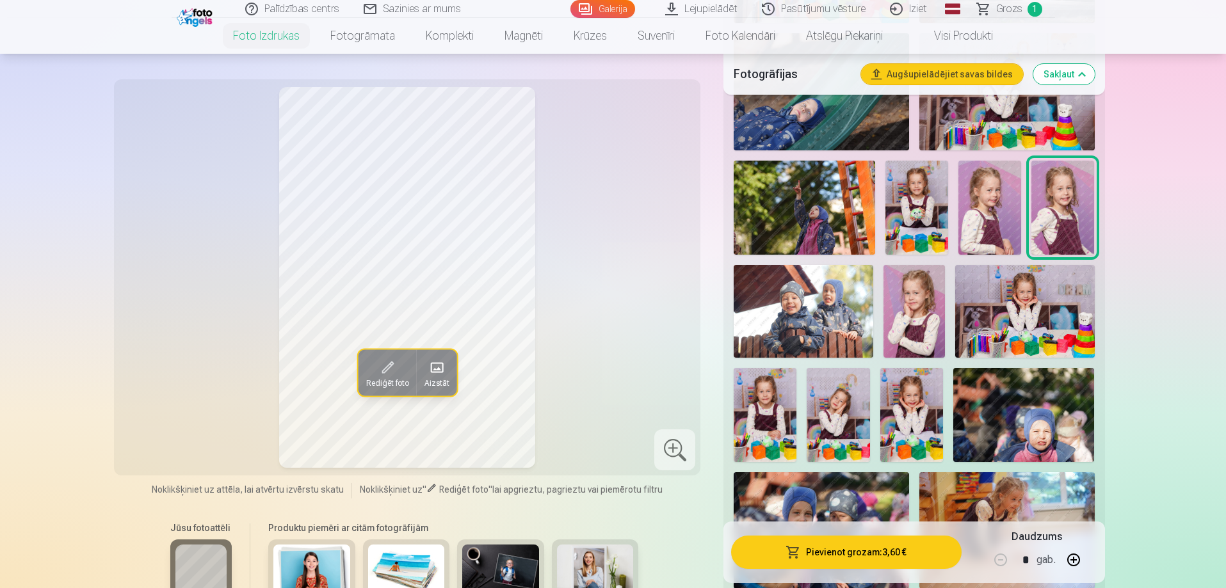
click at [921, 314] on img at bounding box center [915, 311] width 62 height 93
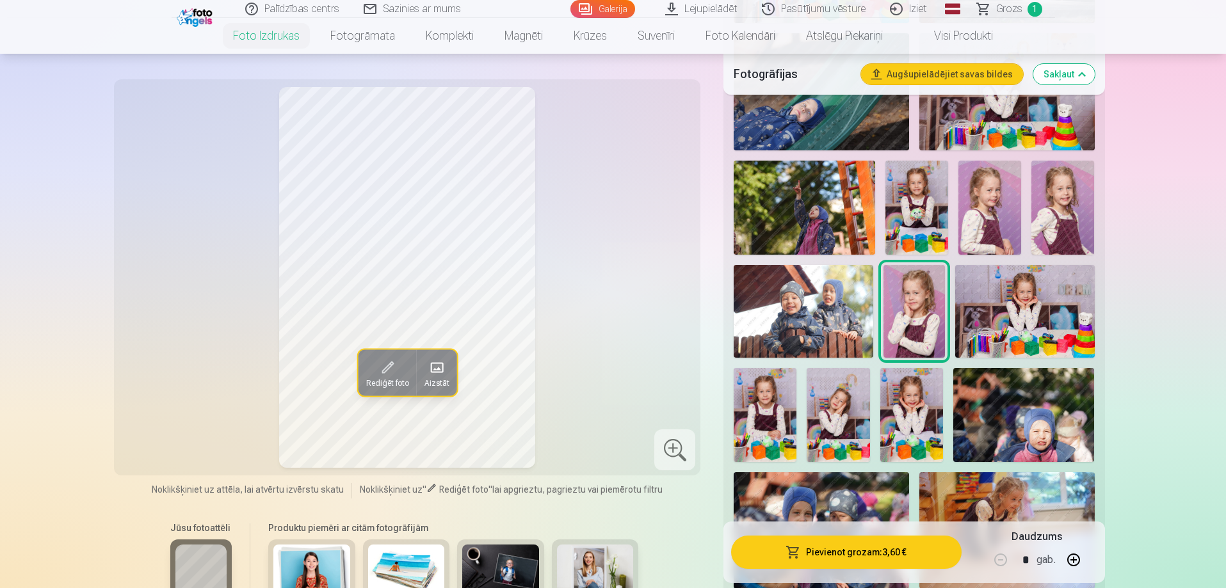
click at [994, 313] on img at bounding box center [1024, 311] width 139 height 93
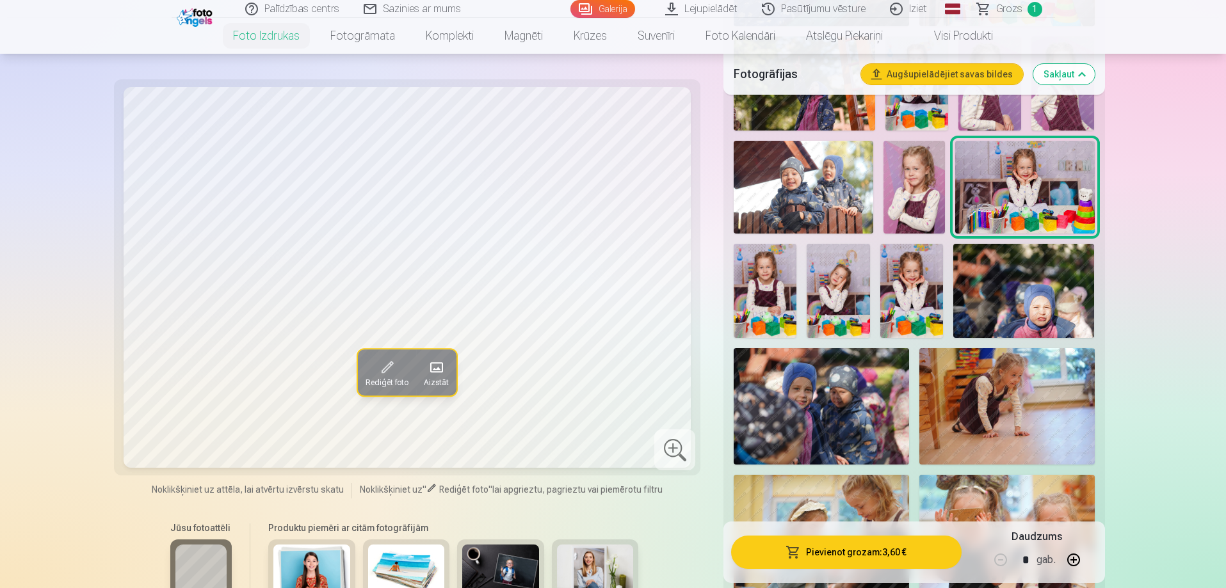
scroll to position [1473, 0]
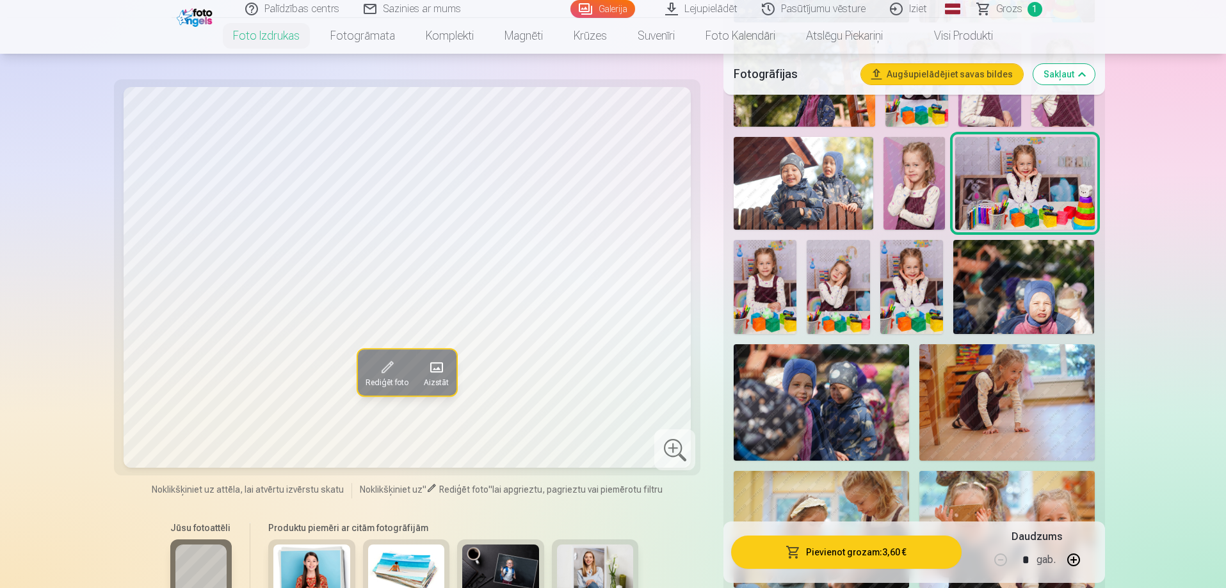
click at [748, 280] on img at bounding box center [765, 287] width 63 height 94
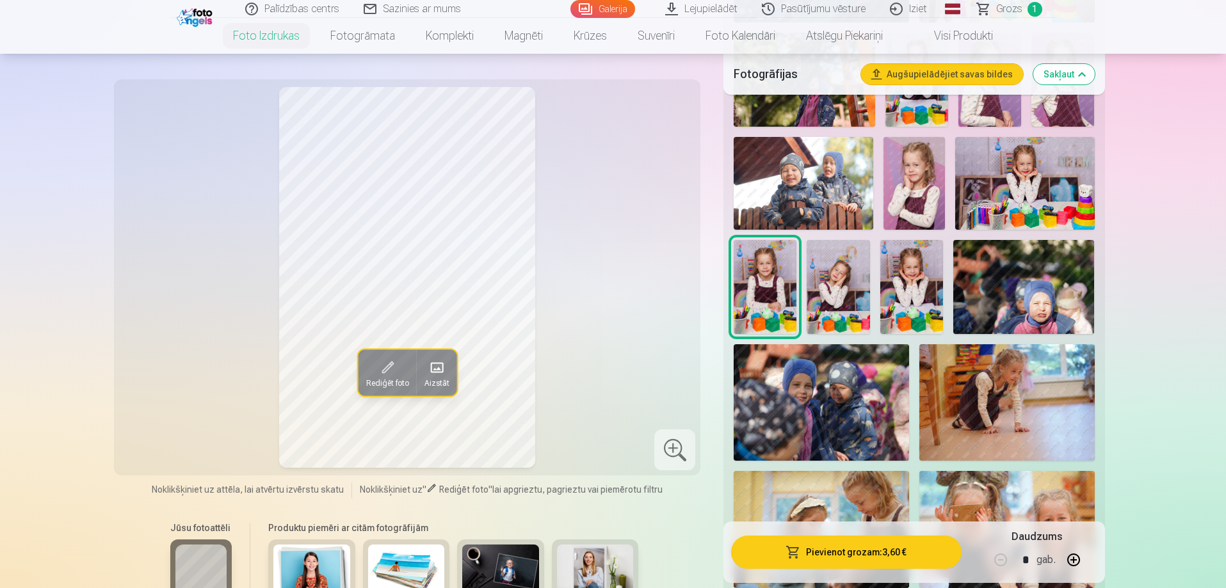
click at [836, 277] on img at bounding box center [838, 287] width 63 height 94
click at [917, 279] on img at bounding box center [911, 287] width 63 height 94
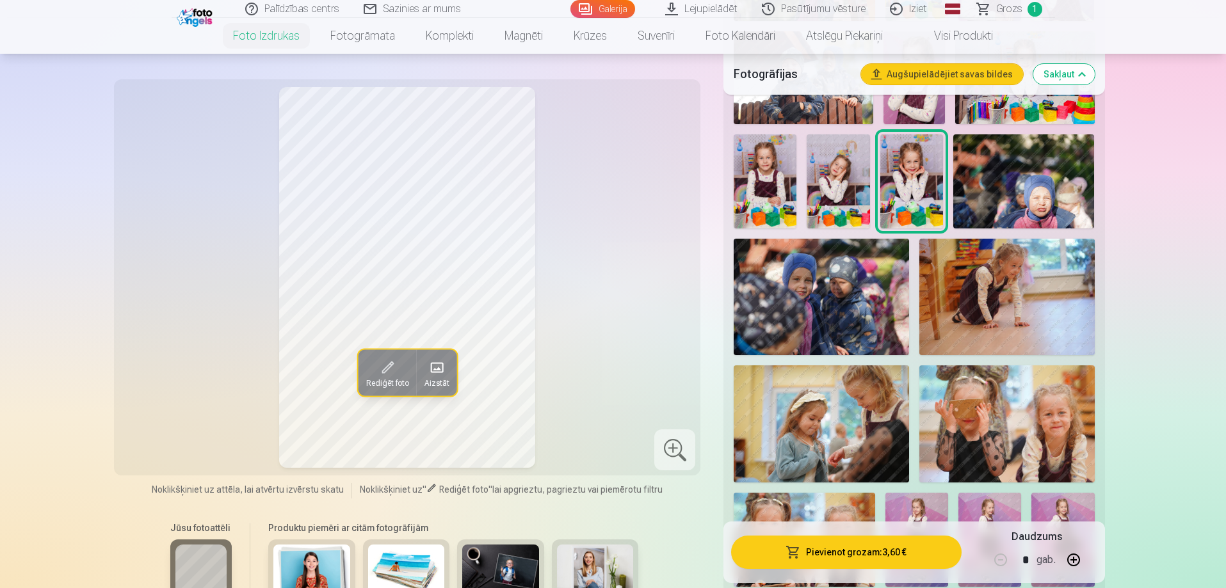
scroll to position [1601, 0]
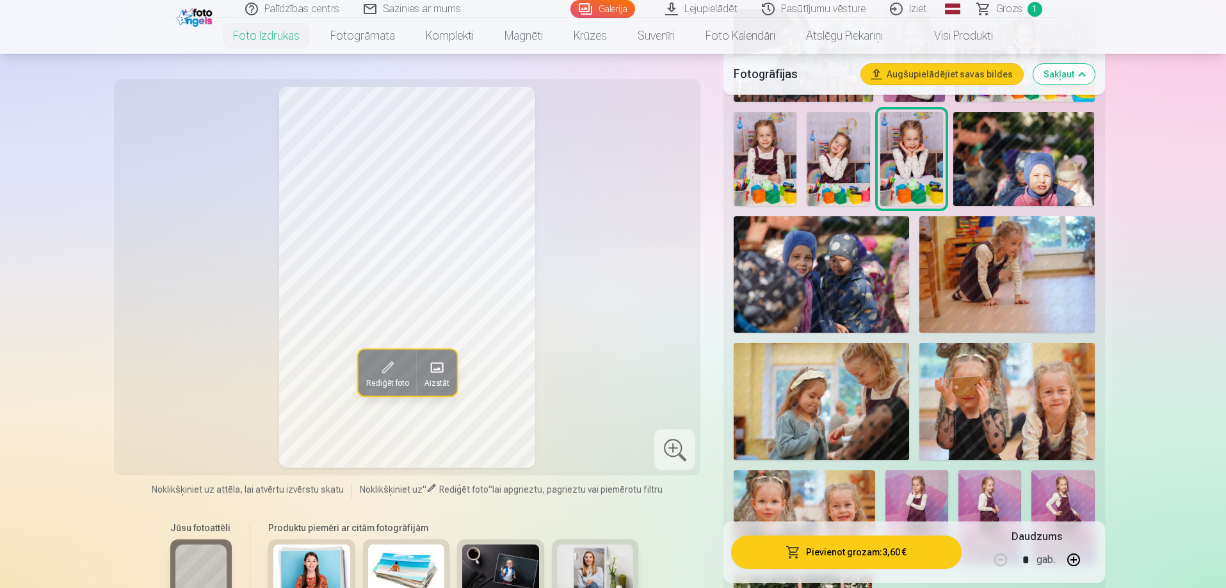
click at [996, 273] on img at bounding box center [1006, 274] width 175 height 117
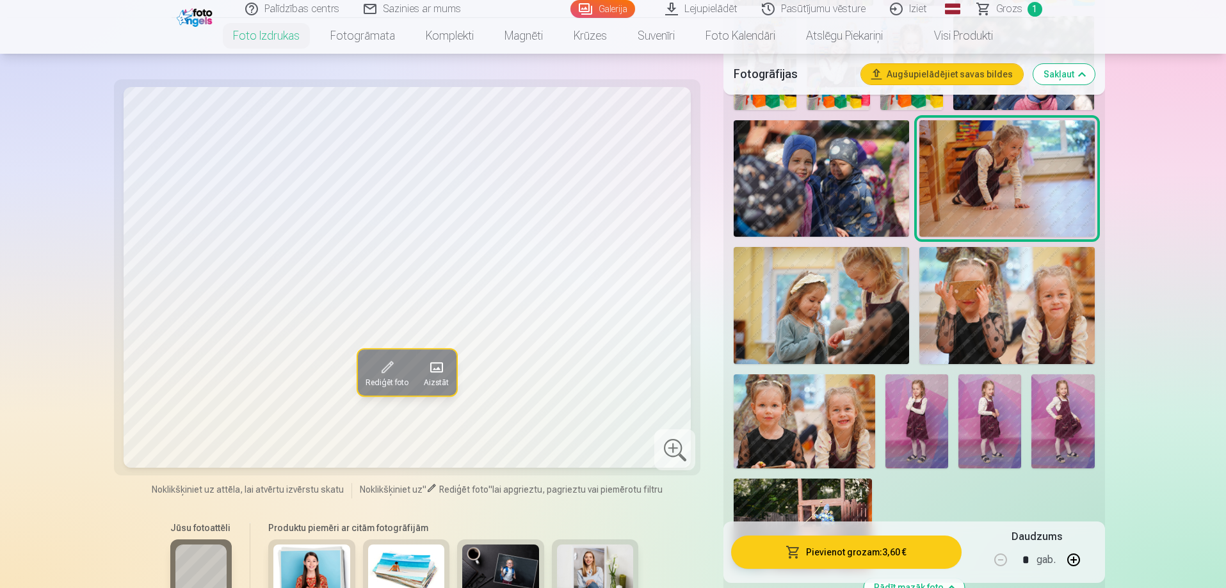
scroll to position [1729, 0]
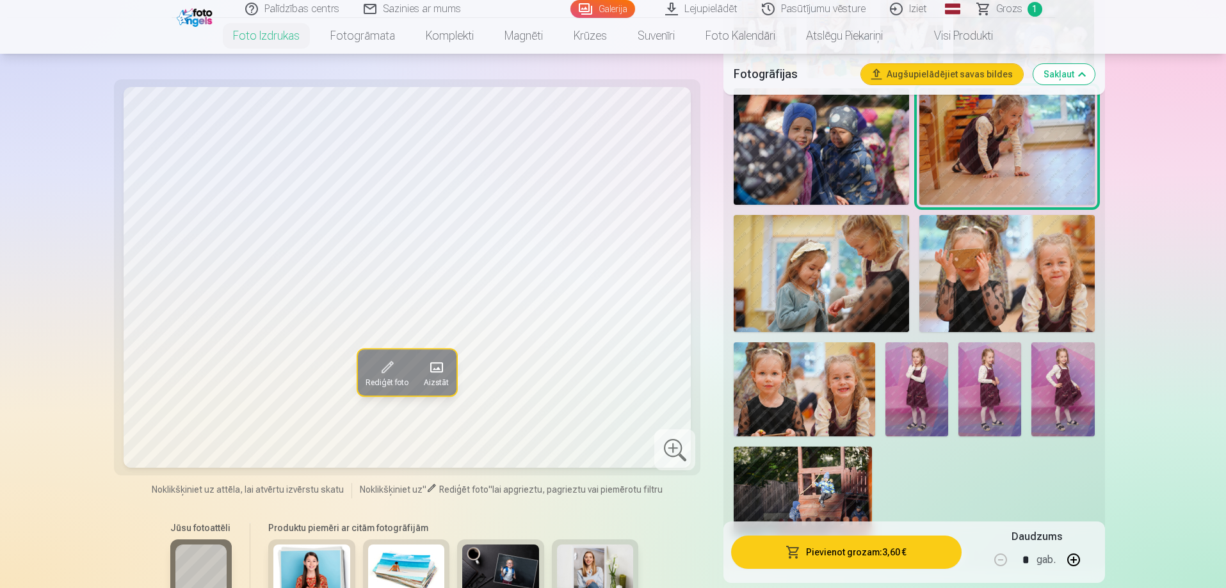
click at [824, 295] on img at bounding box center [821, 273] width 175 height 117
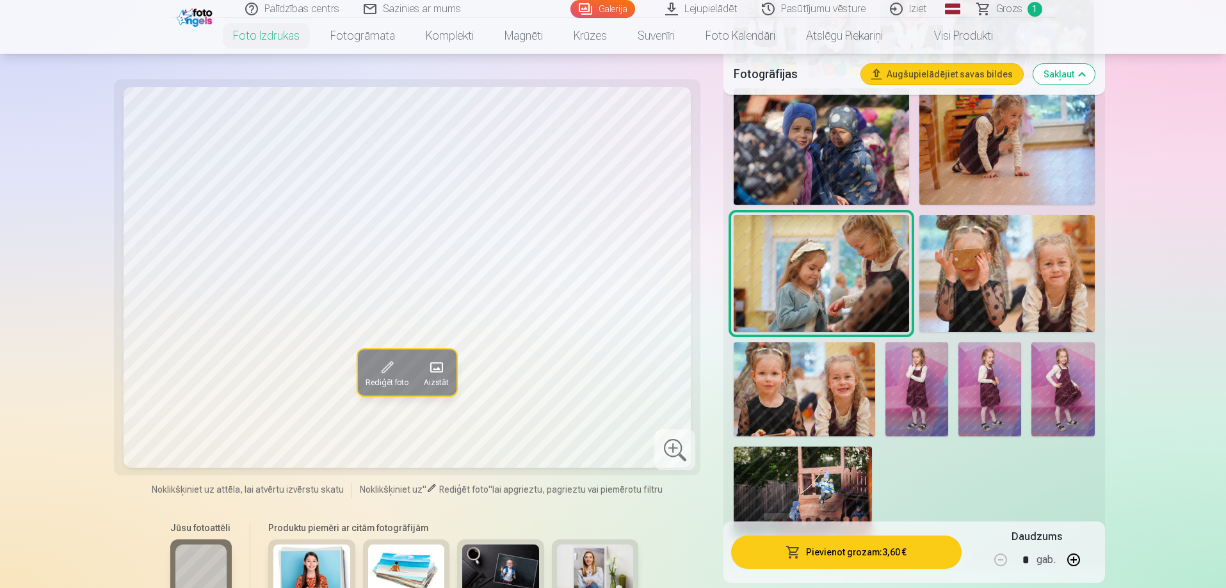
click at [979, 264] on img at bounding box center [1006, 273] width 175 height 117
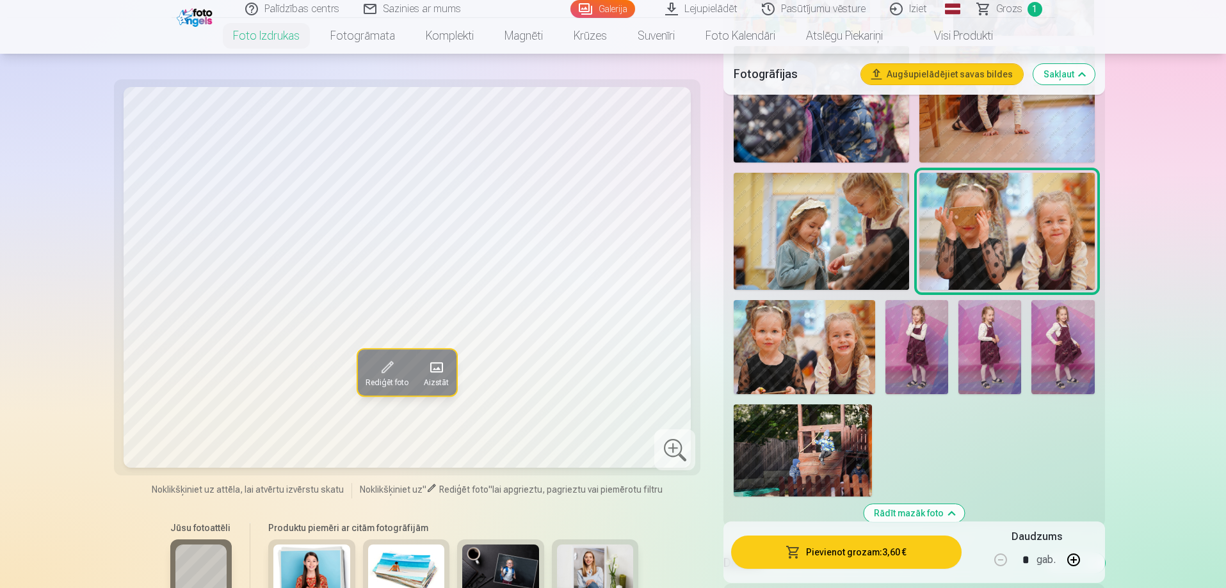
scroll to position [1793, 0]
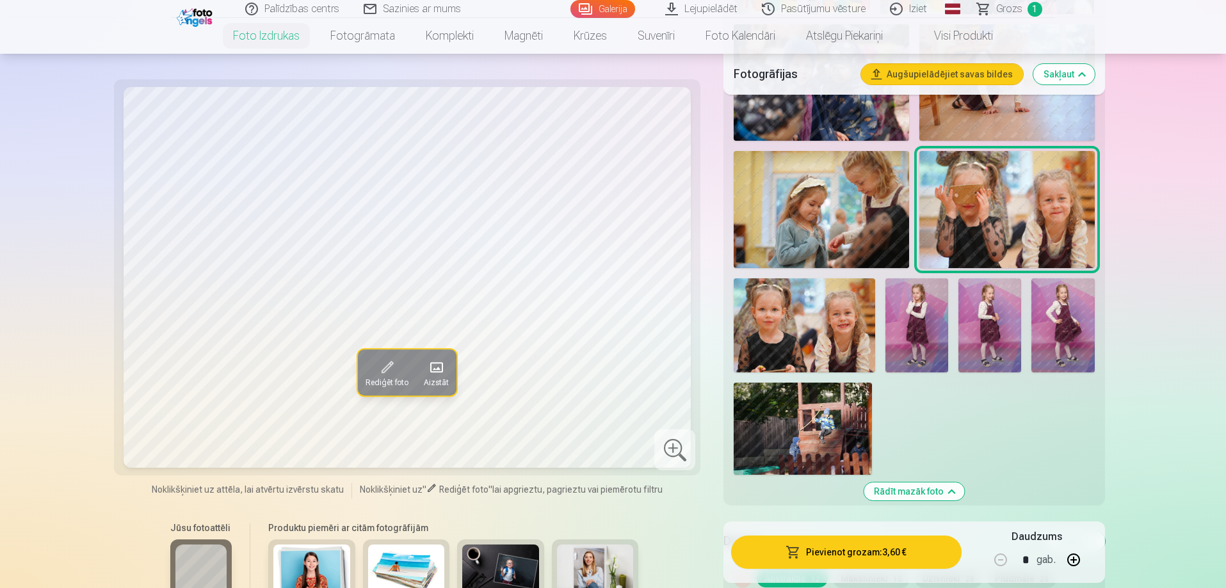
click at [790, 345] on img at bounding box center [804, 326] width 141 height 94
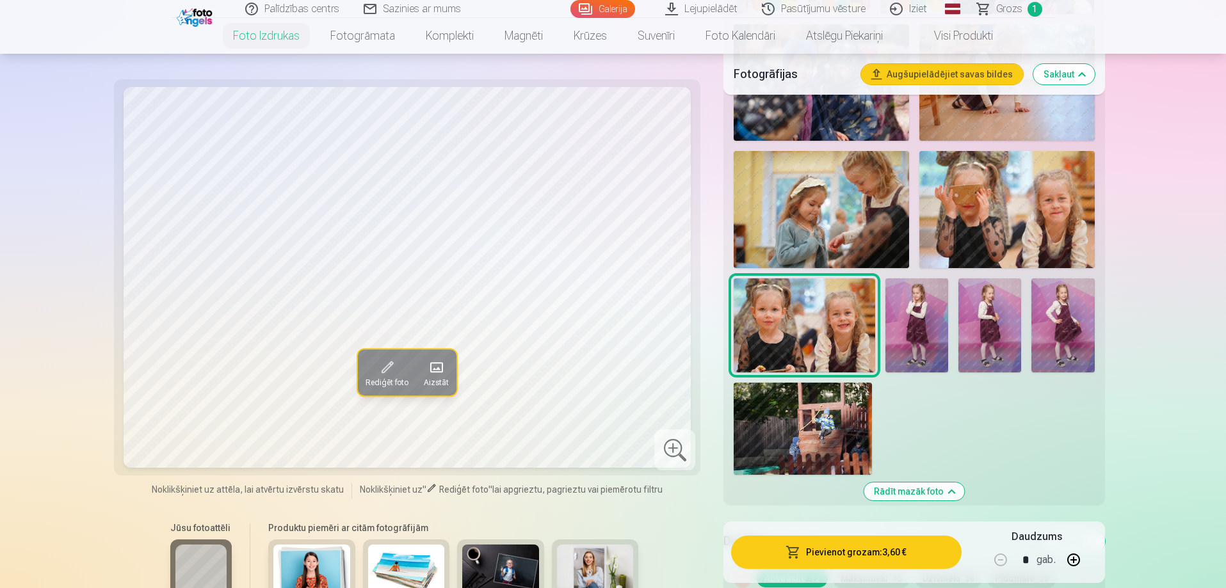
click at [924, 314] on img at bounding box center [916, 326] width 63 height 94
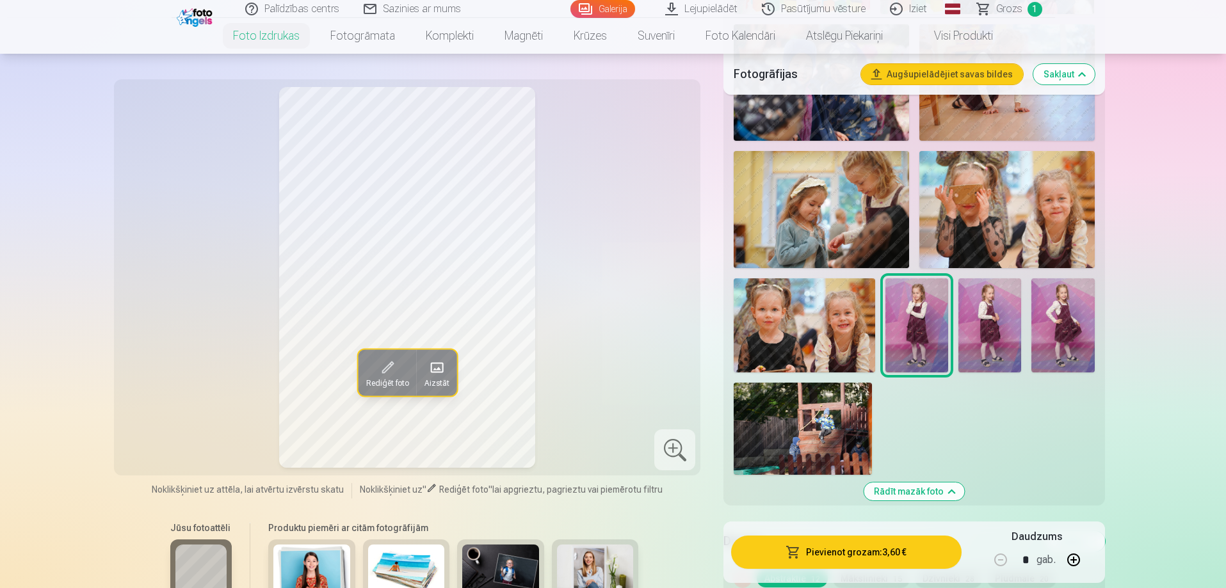
click at [966, 306] on img at bounding box center [989, 326] width 63 height 94
click at [1065, 312] on img at bounding box center [1062, 326] width 63 height 94
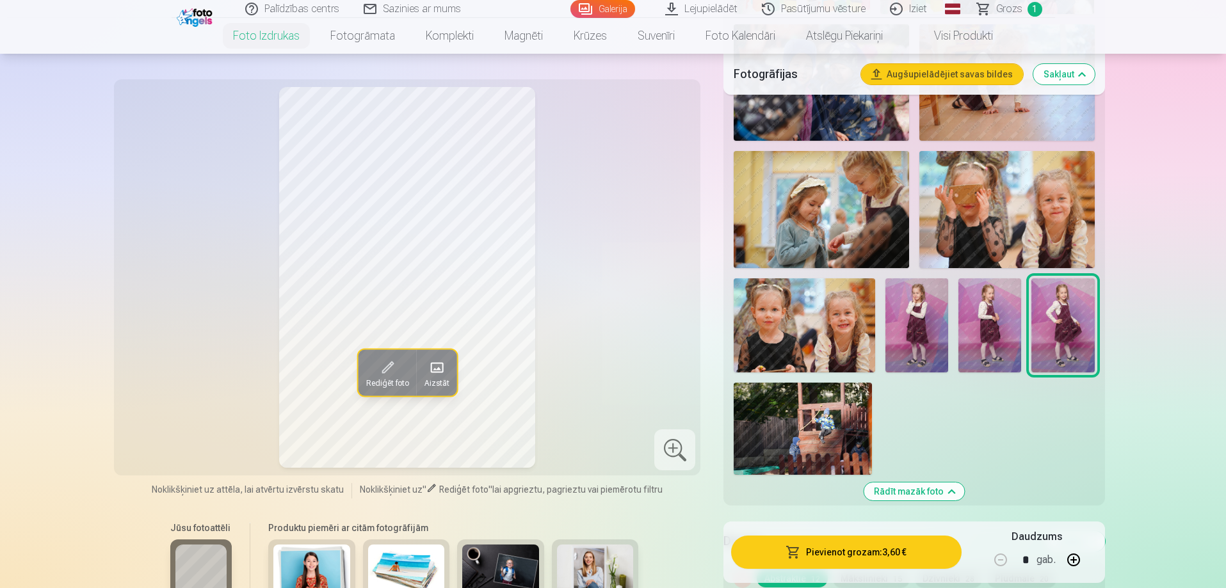
click at [825, 416] on img at bounding box center [803, 429] width 138 height 92
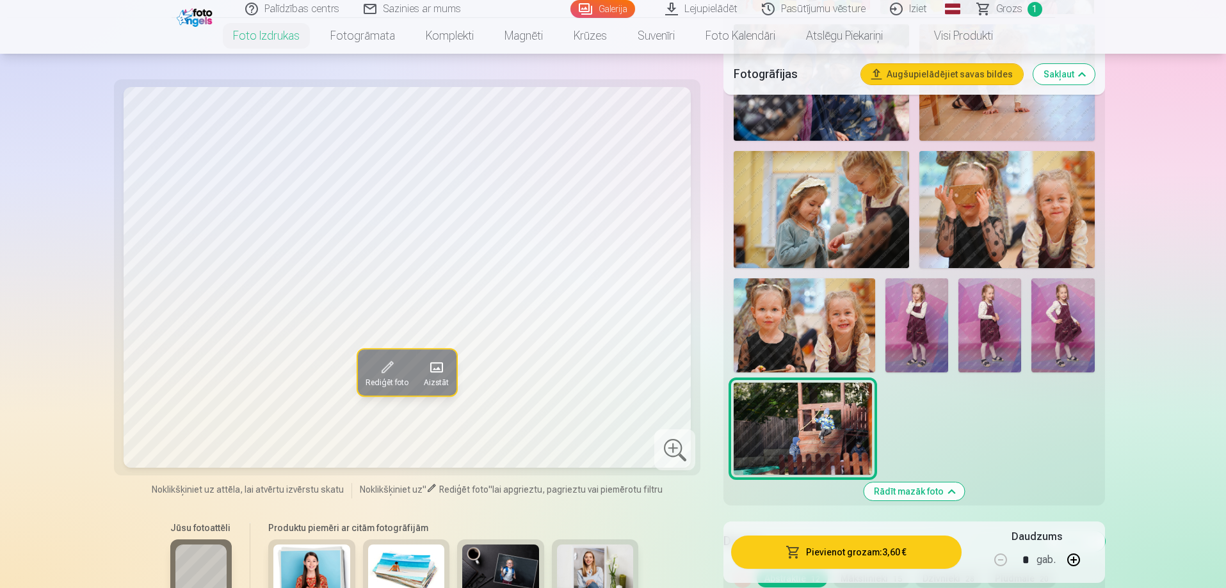
click at [1090, 329] on img at bounding box center [1062, 326] width 63 height 94
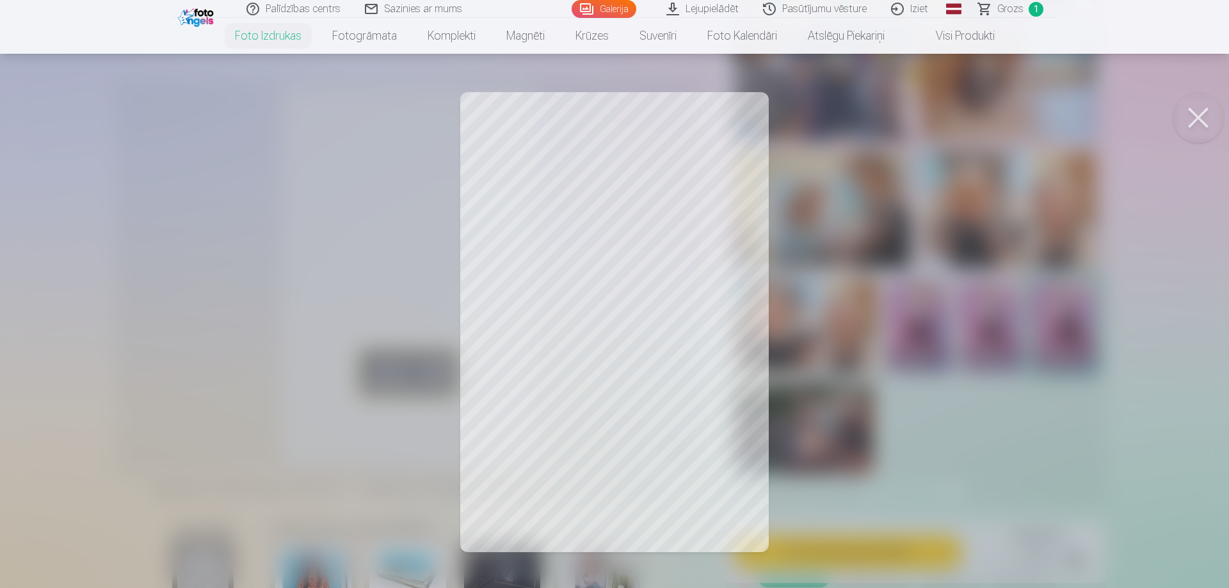
click at [631, 185] on div at bounding box center [614, 294] width 1229 height 588
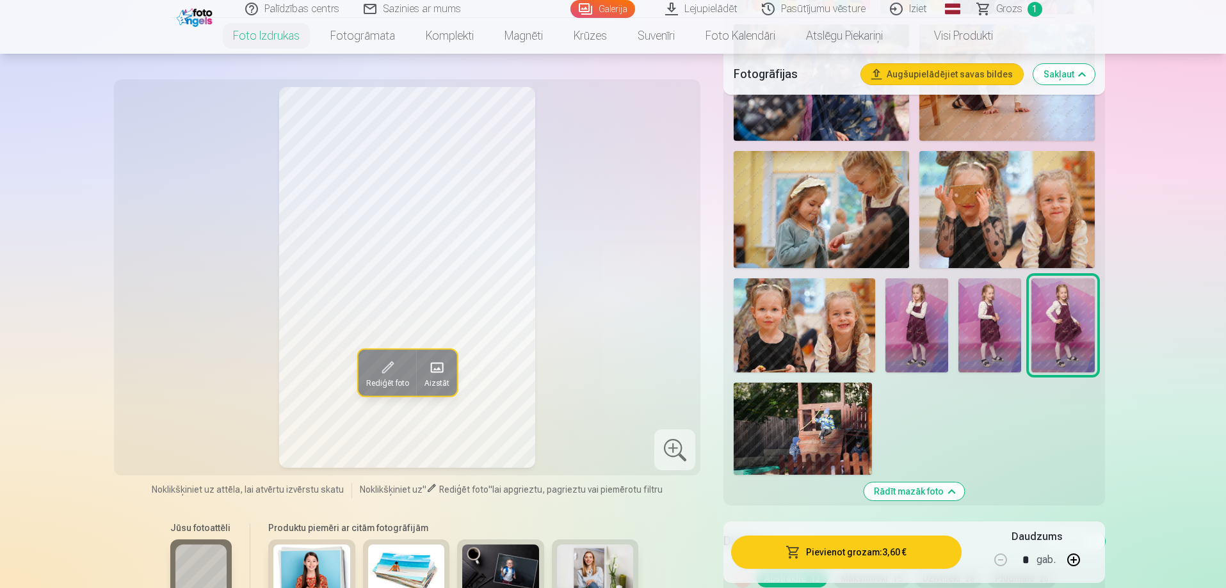
click at [894, 332] on img at bounding box center [916, 326] width 63 height 94
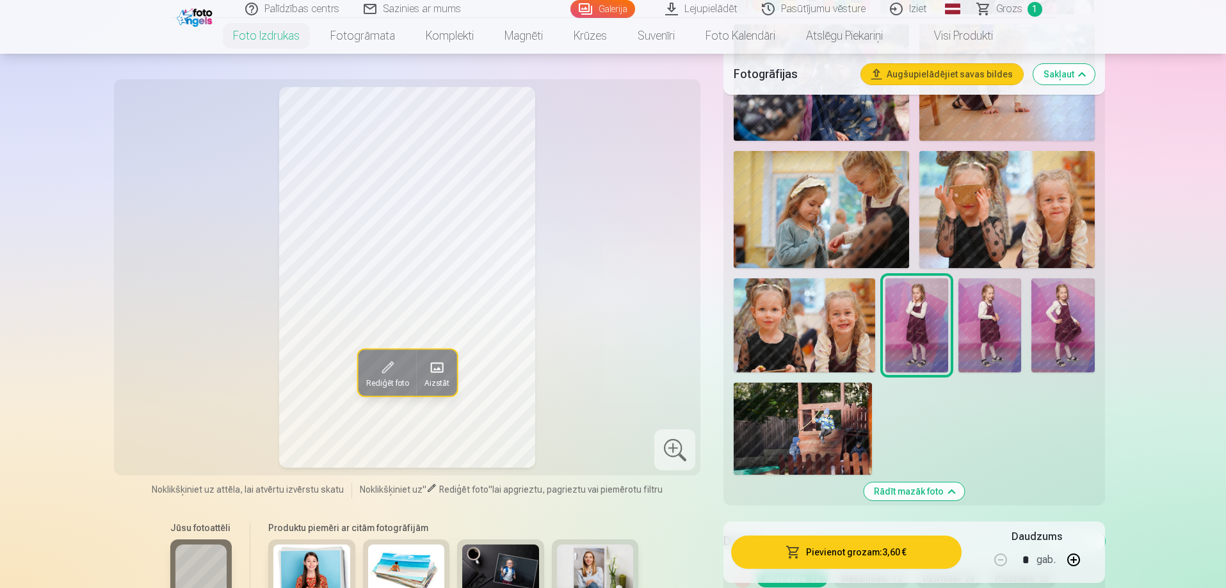
click at [964, 312] on img at bounding box center [989, 326] width 63 height 94
click at [916, 314] on img at bounding box center [916, 326] width 63 height 94
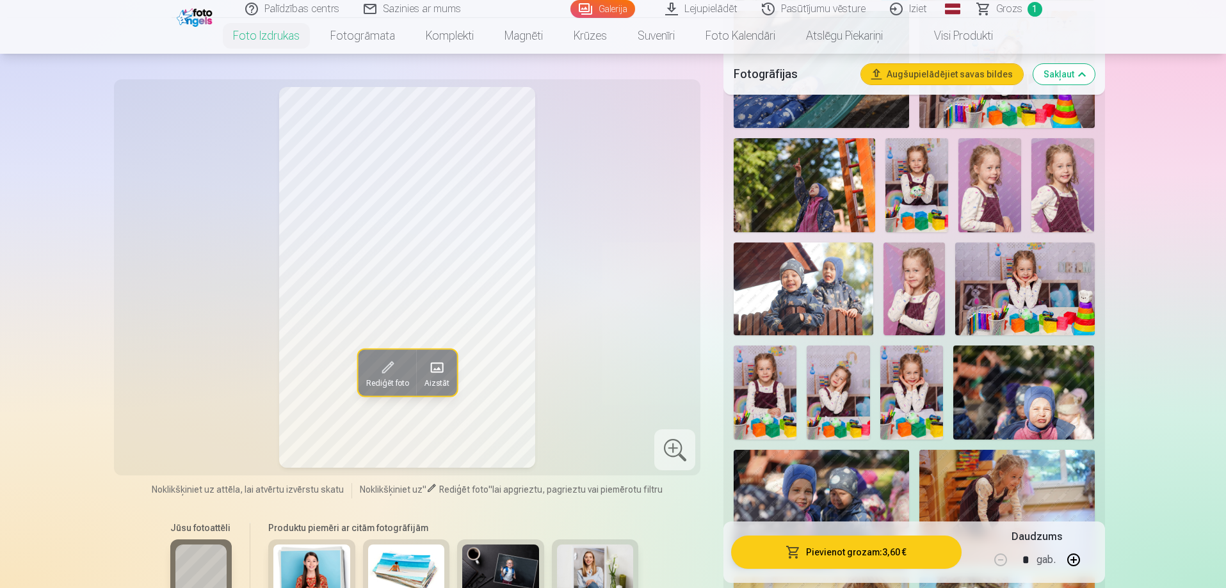
scroll to position [1345, 0]
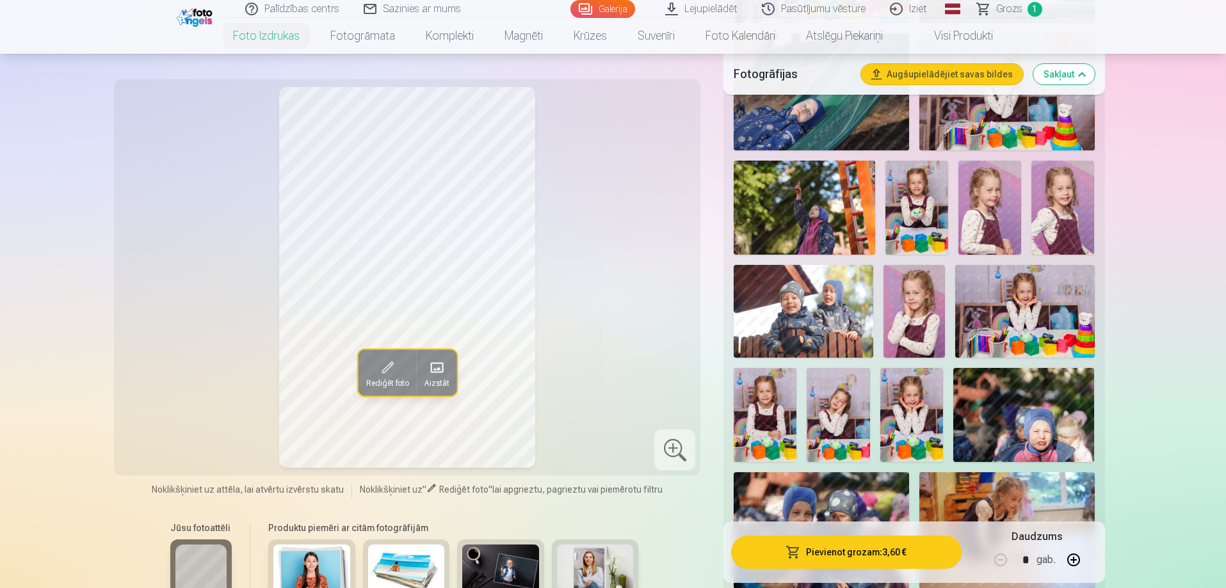
click at [1047, 207] on img at bounding box center [1062, 208] width 63 height 94
click at [906, 202] on img at bounding box center [916, 208] width 63 height 94
click at [981, 191] on img at bounding box center [989, 208] width 63 height 94
click at [901, 311] on img at bounding box center [915, 311] width 62 height 93
click at [910, 400] on img at bounding box center [911, 415] width 63 height 94
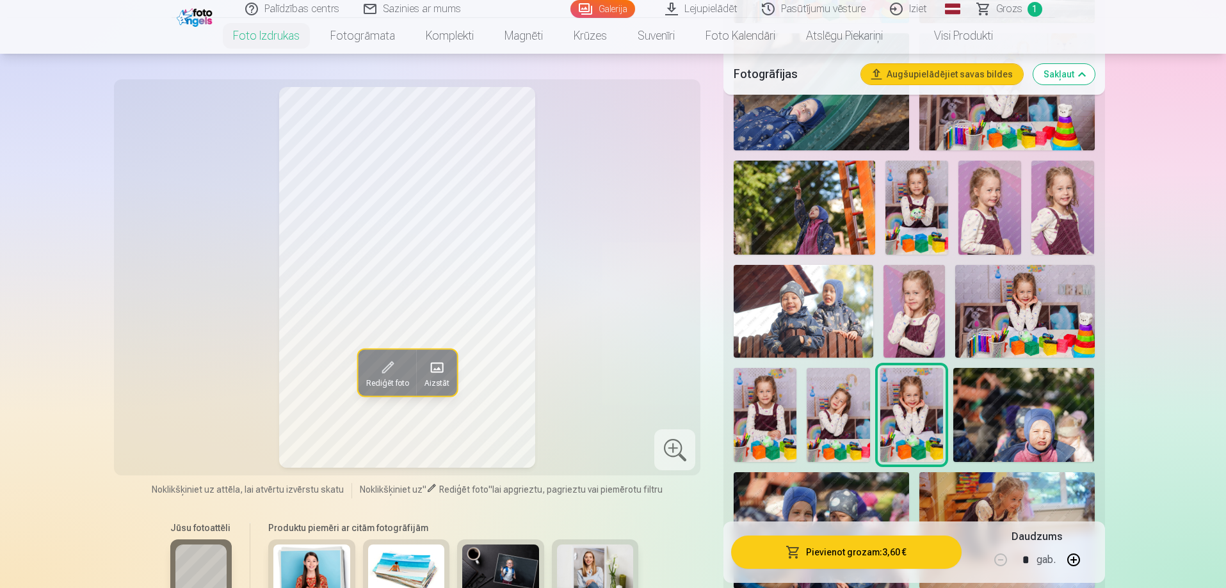
click at [834, 405] on img at bounding box center [838, 415] width 63 height 94
click at [749, 409] on img at bounding box center [765, 415] width 63 height 94
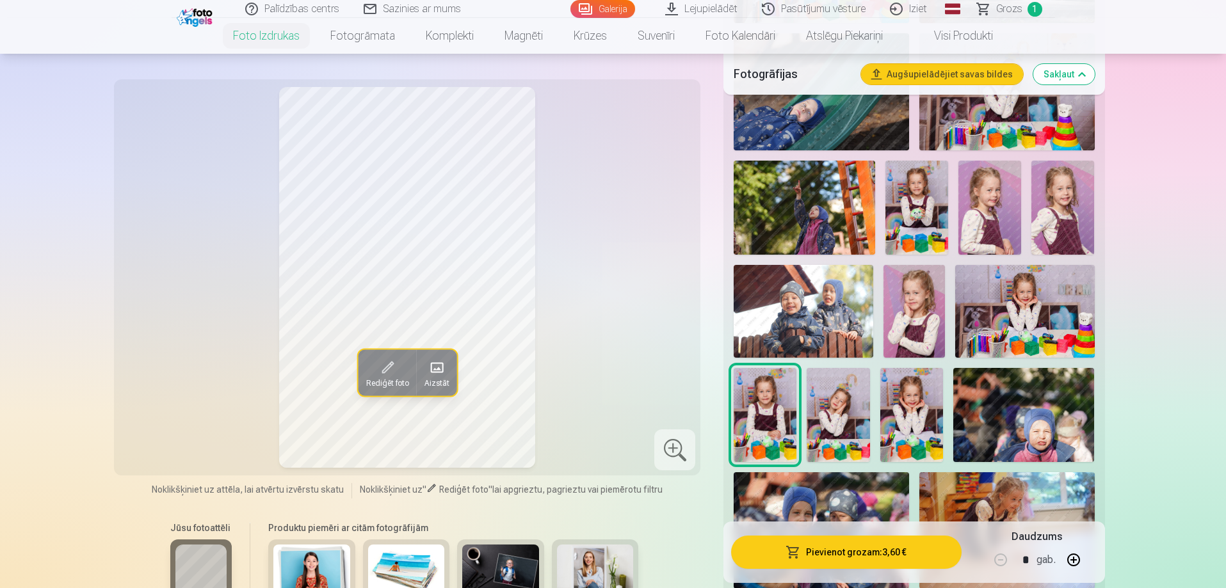
click at [1065, 188] on img at bounding box center [1062, 208] width 63 height 94
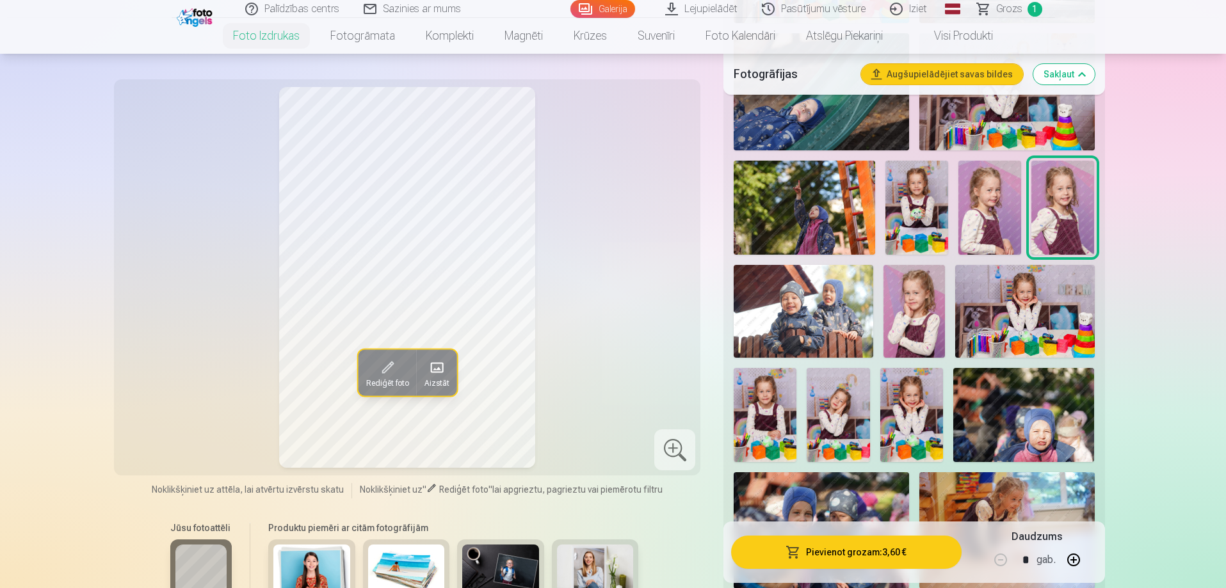
click at [923, 293] on img at bounding box center [915, 311] width 62 height 93
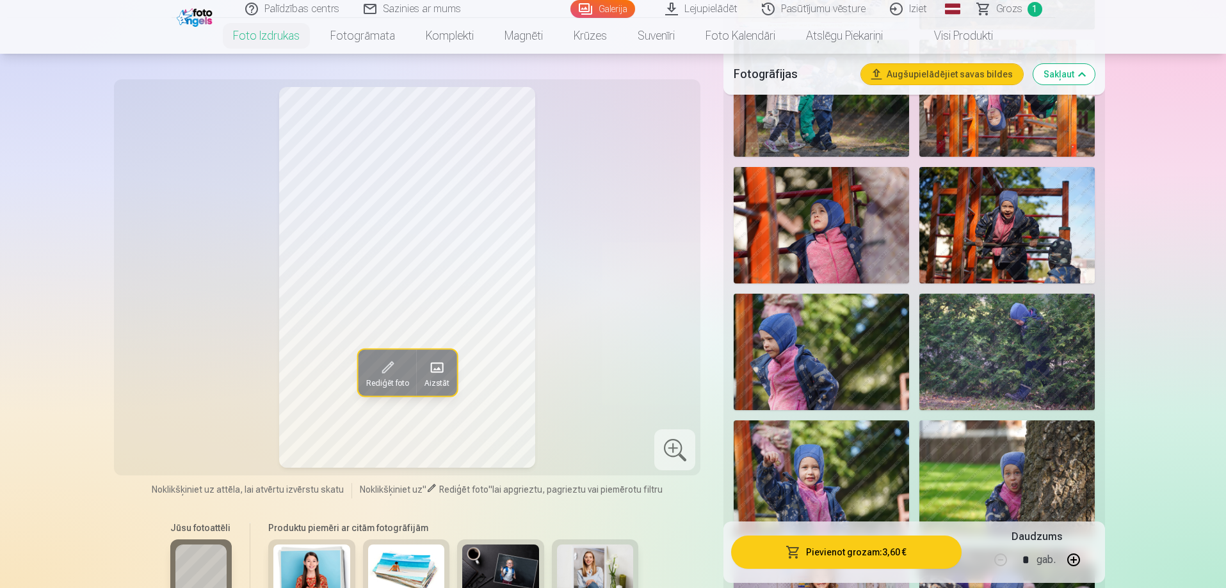
scroll to position [192, 0]
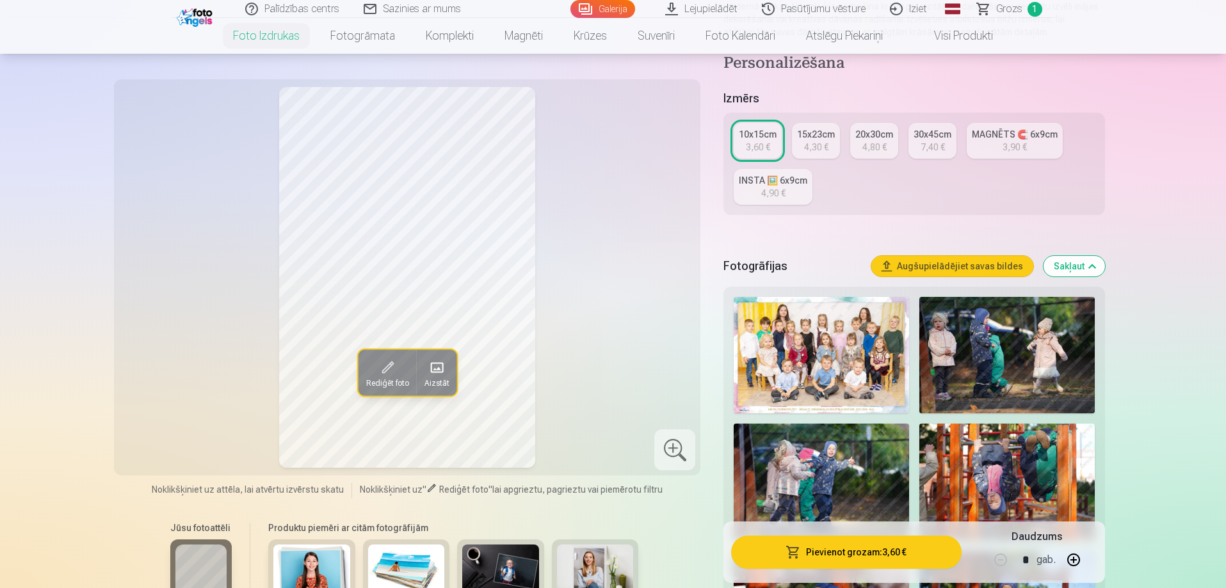
click at [1008, 140] on div "MAGNĒTS 🧲 6x9cm" at bounding box center [1015, 134] width 86 height 13
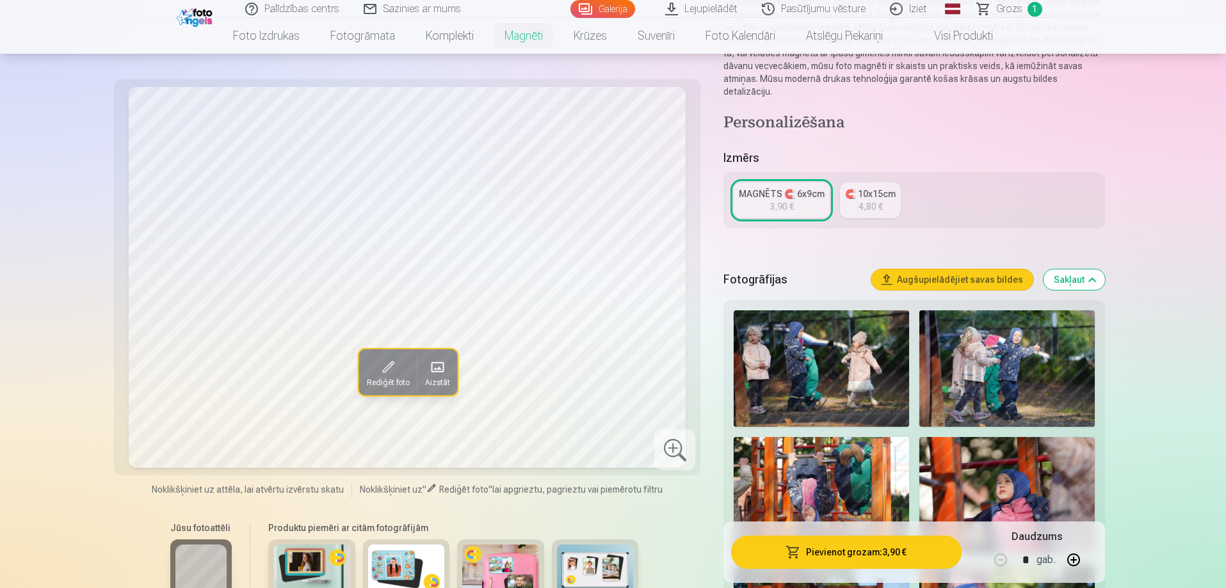
scroll to position [192, 0]
